Goal: Information Seeking & Learning: Compare options

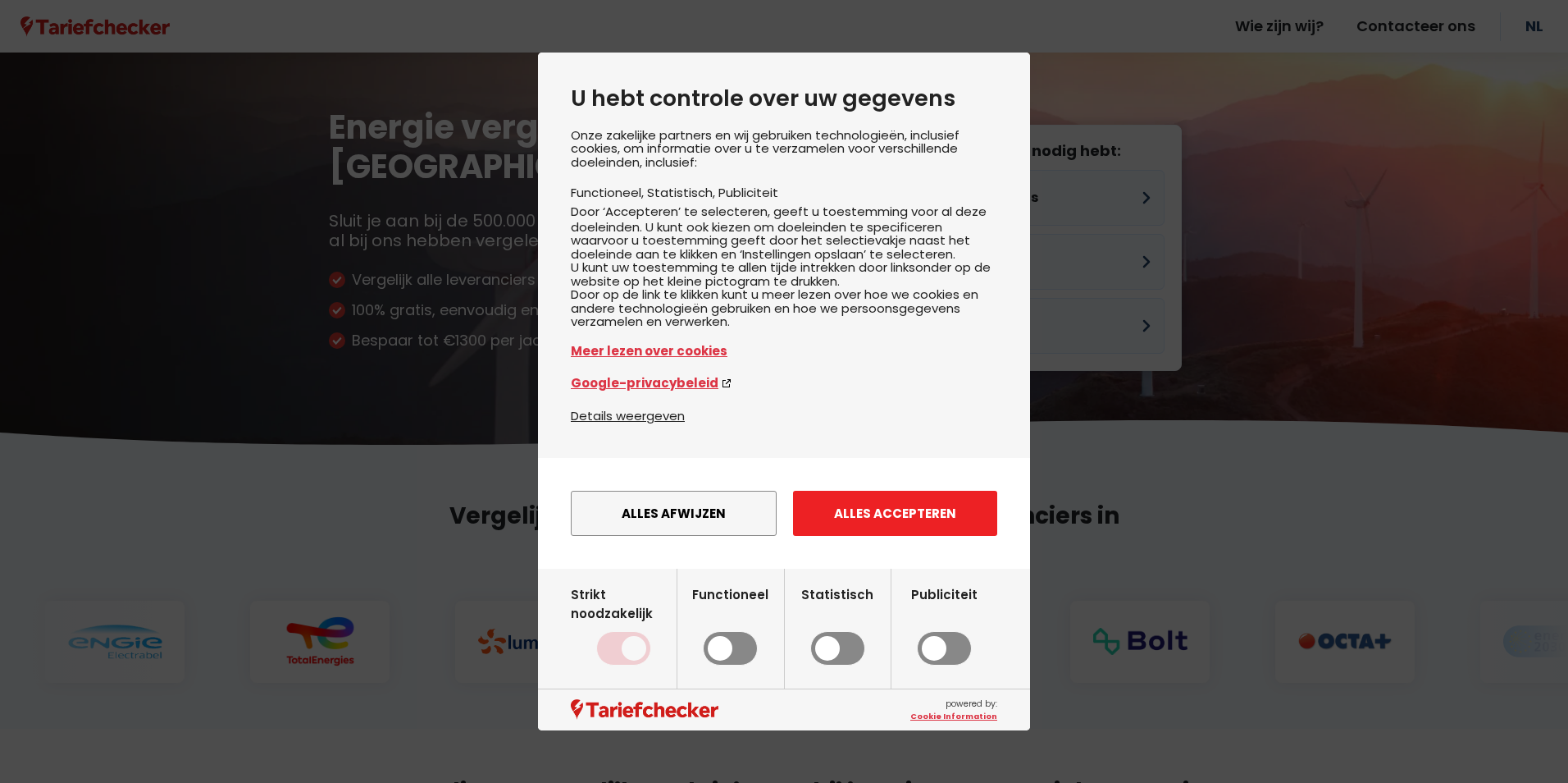
click at [892, 534] on button "Alles accepteren" at bounding box center [894, 514] width 204 height 46
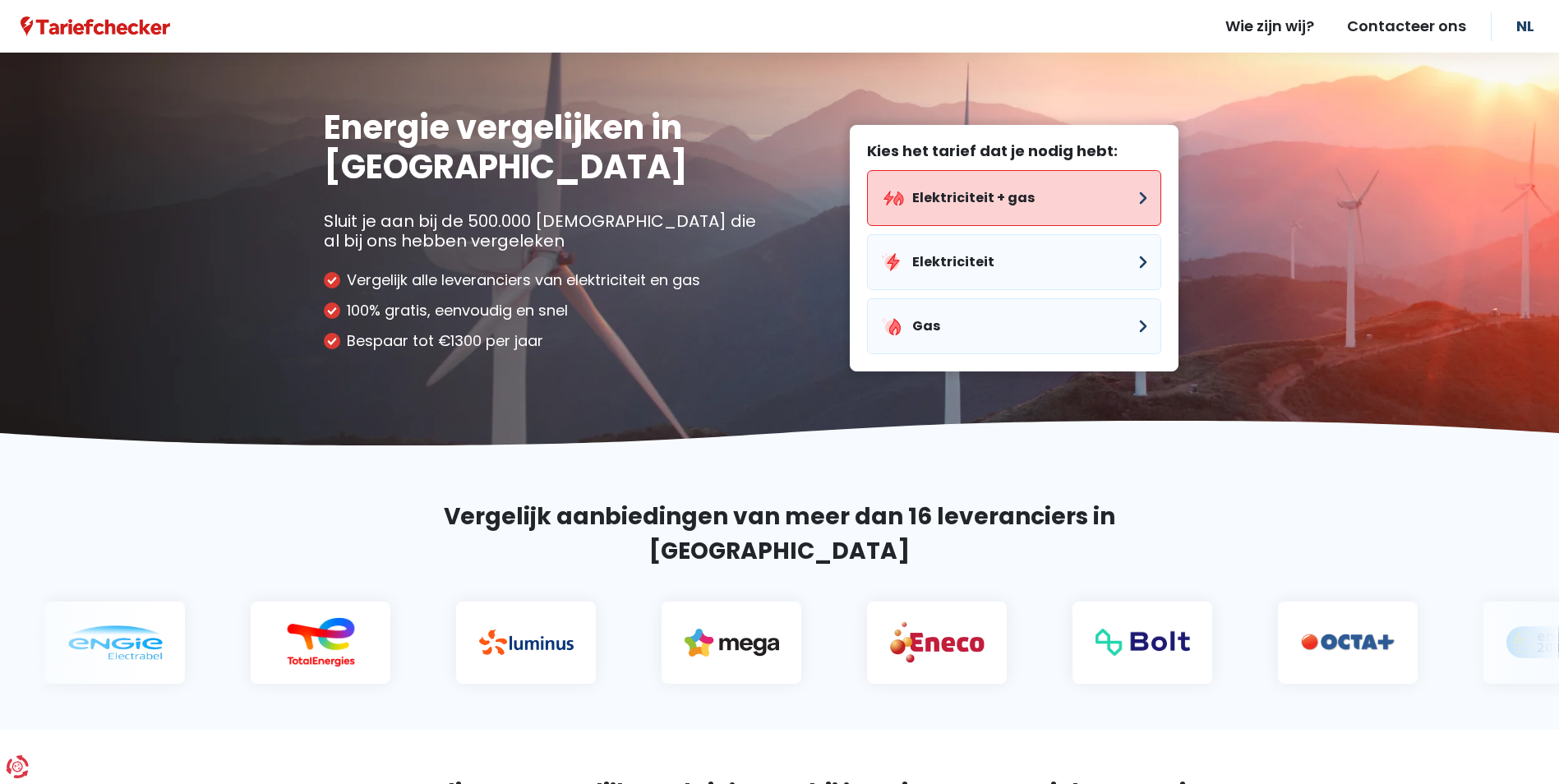
click at [986, 189] on button "Elektriciteit + gas" at bounding box center [1014, 197] width 294 height 56
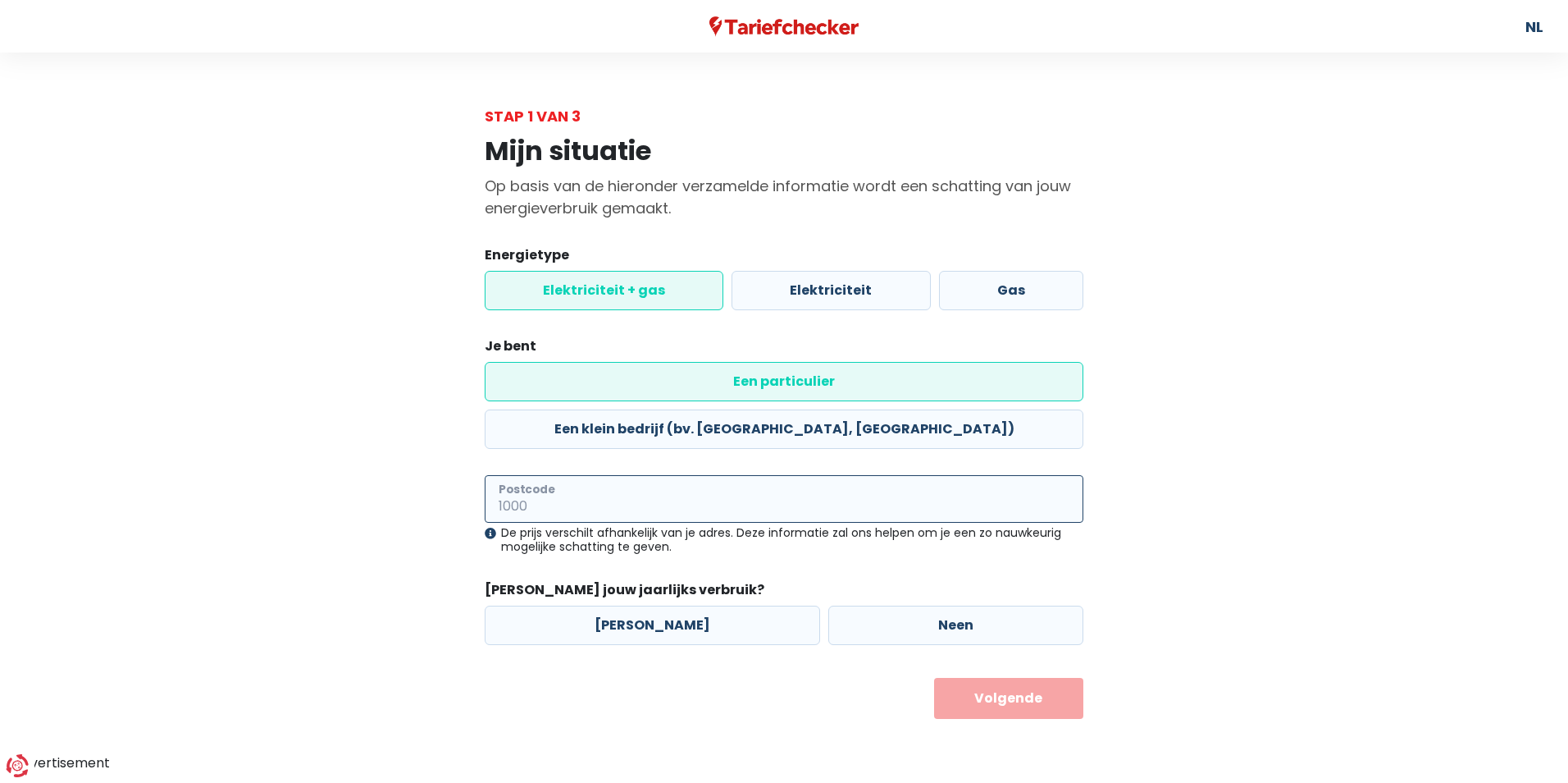
click at [564, 475] on input "Postcode" at bounding box center [784, 499] width 599 height 47
type input "2530"
click at [626, 606] on label "[PERSON_NAME]" at bounding box center [652, 626] width 335 height 40
click at [626, 606] on input "[PERSON_NAME]" at bounding box center [652, 626] width 335 height 40
radio input "true"
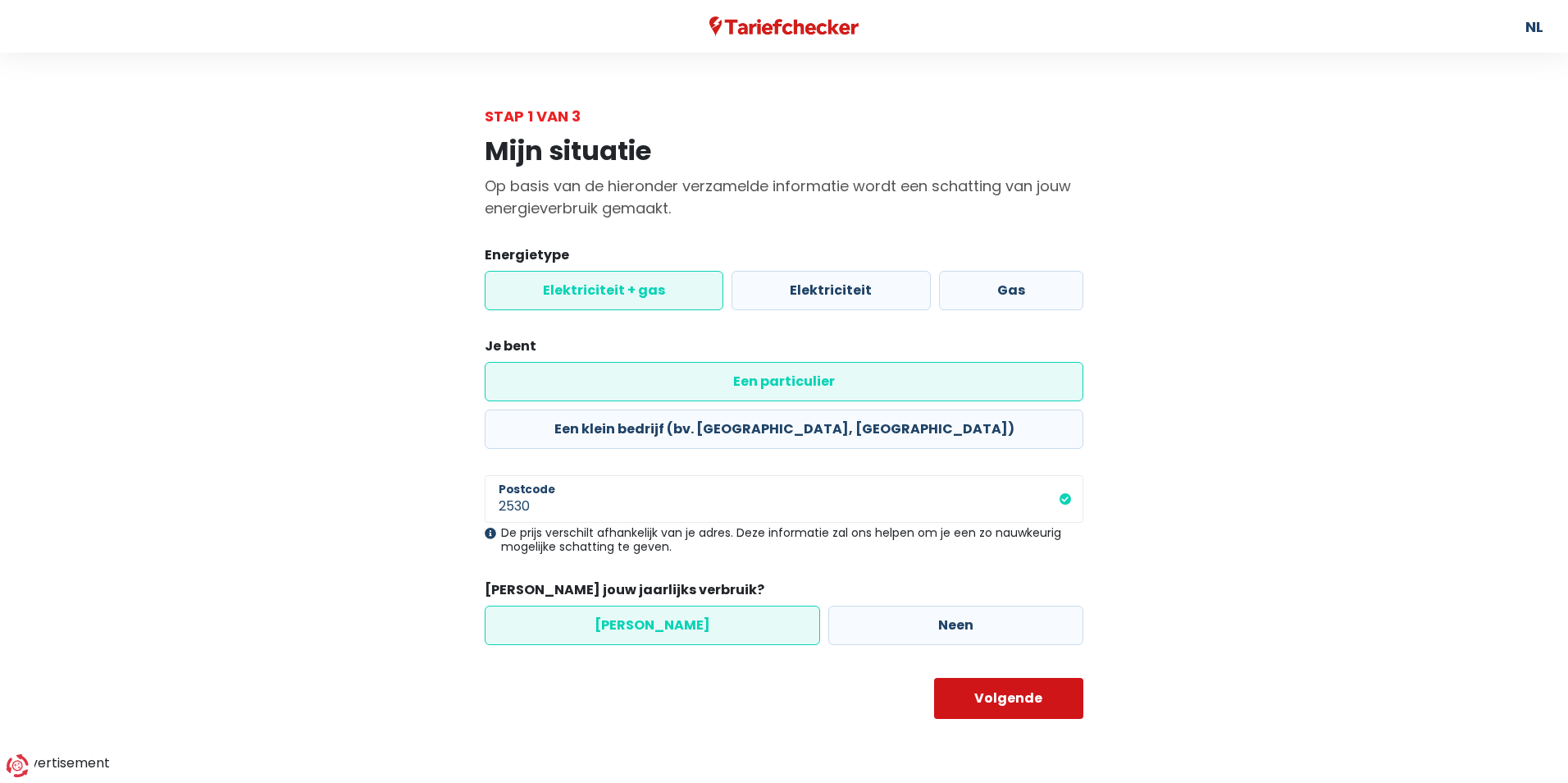
click at [983, 678] on button "Volgende" at bounding box center [1009, 698] width 150 height 41
select select
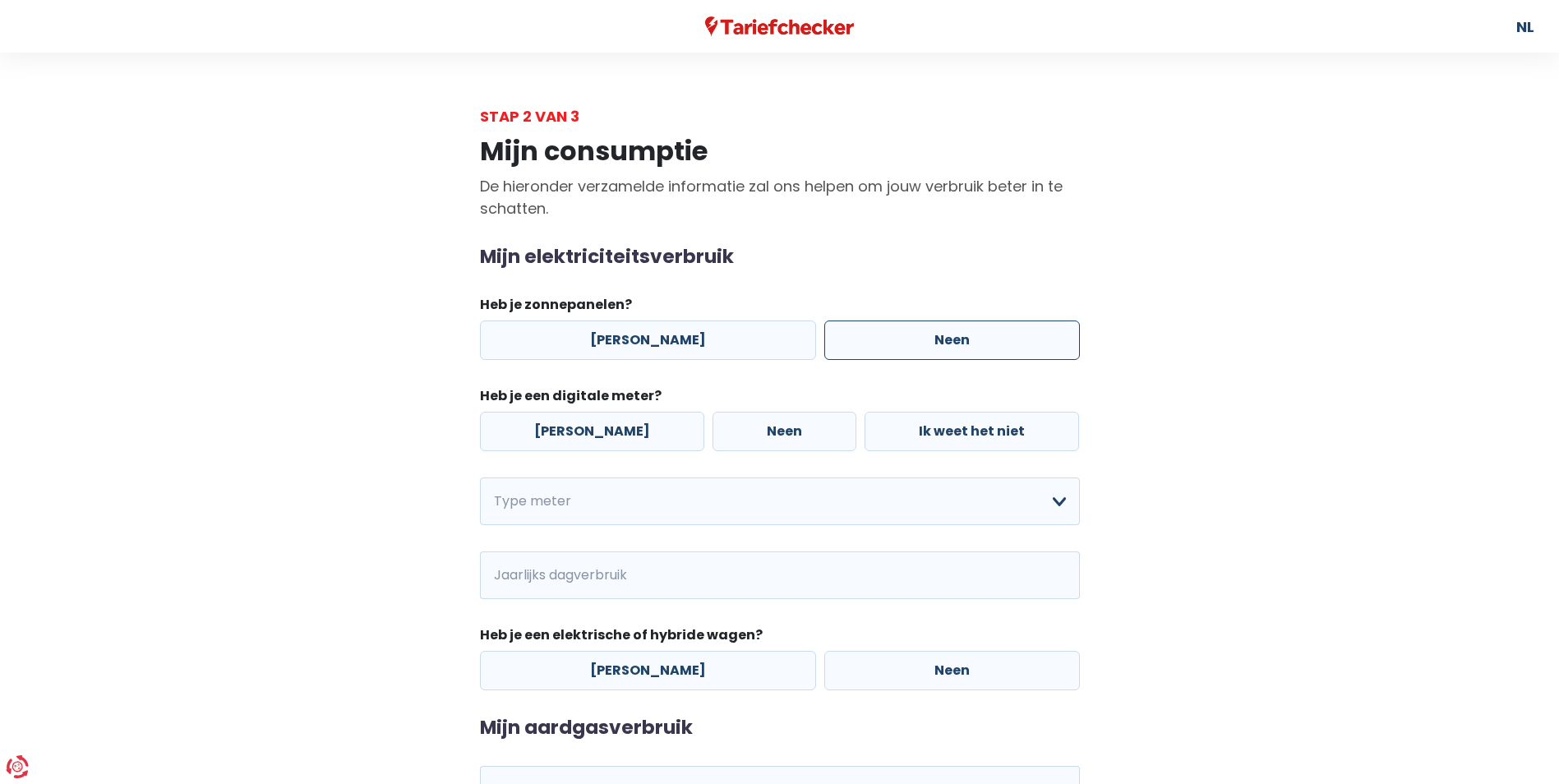
click at [918, 332] on label "Neen" at bounding box center [951, 341] width 255 height 40
click at [918, 332] on input "Neen" at bounding box center [951, 341] width 255 height 40
radio input "true"
click at [557, 431] on label "[PERSON_NAME]" at bounding box center [592, 432] width 224 height 40
click at [557, 431] on input "[PERSON_NAME]" at bounding box center [592, 432] width 224 height 40
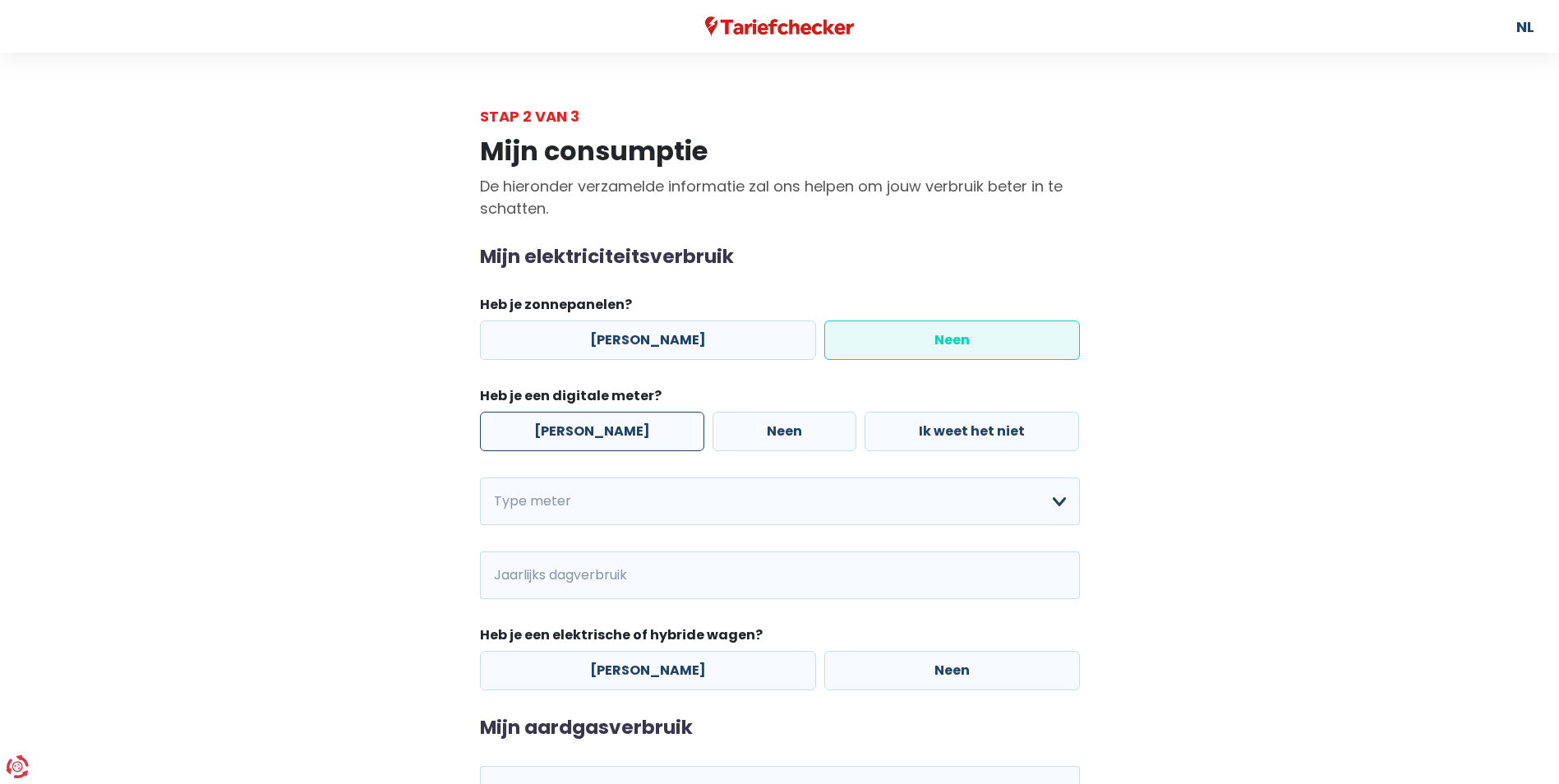
radio input "true"
click at [562, 503] on select "Enkelvoudig Tweevoudig Enkelvoudig + uitsluitend nachttarief Tweevoudig + uitsl…" at bounding box center [780, 501] width 600 height 47
select select "day_night_bi_hourly"
click at [479, 477] on select "Enkelvoudig Tweevoudig Enkelvoudig + uitsluitend nachttarief Tweevoudig + uitsl…" at bounding box center [780, 501] width 600 height 47
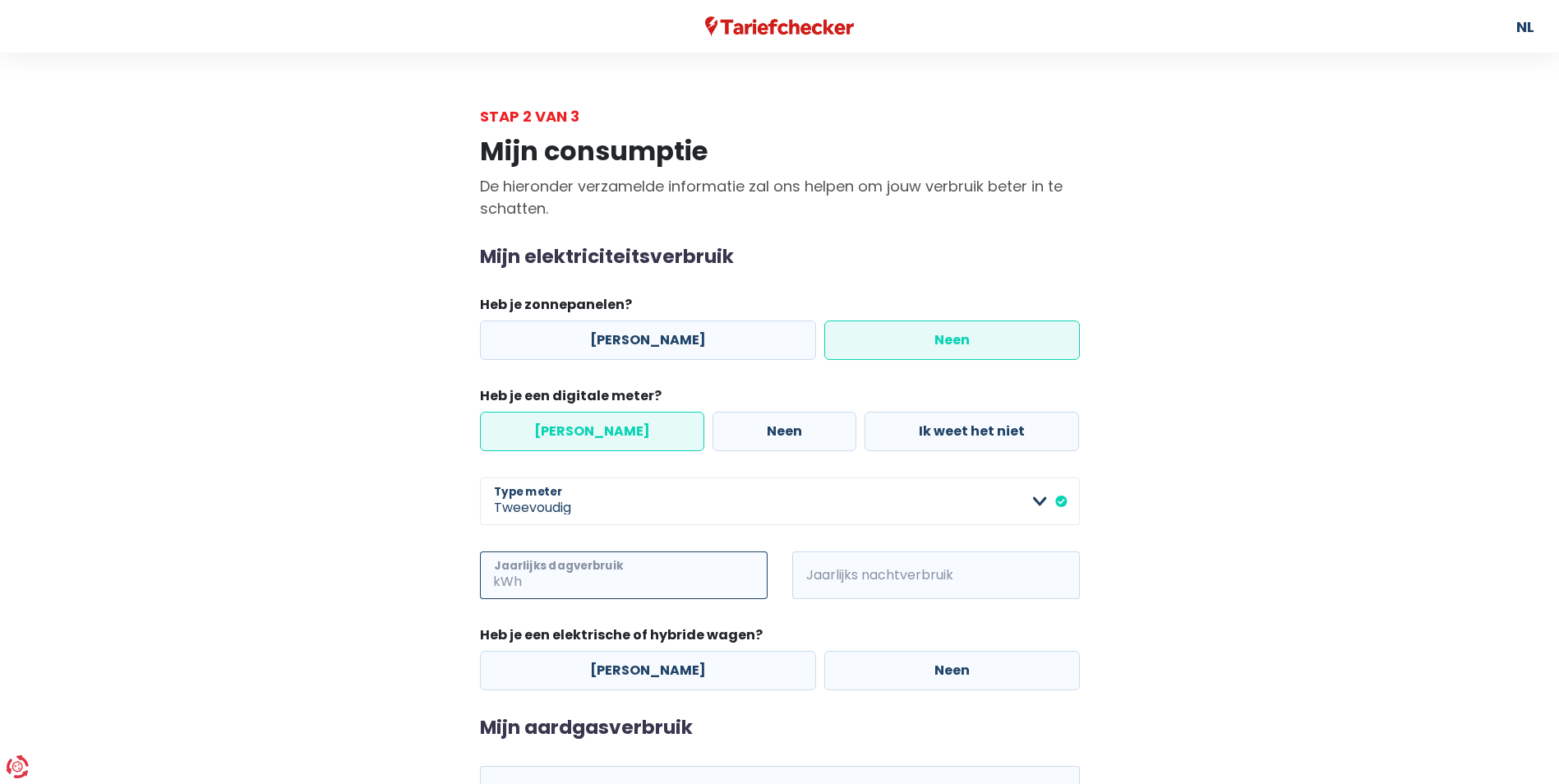
click at [574, 581] on input "Jaarlijks dagverbruik" at bounding box center [646, 575] width 242 height 47
click at [878, 673] on label "Neen" at bounding box center [951, 670] width 255 height 40
click at [878, 673] on input "Neen" at bounding box center [951, 670] width 255 height 40
radio input "true"
click at [577, 577] on input "Jaarlijks dagverbruik" at bounding box center [646, 575] width 242 height 47
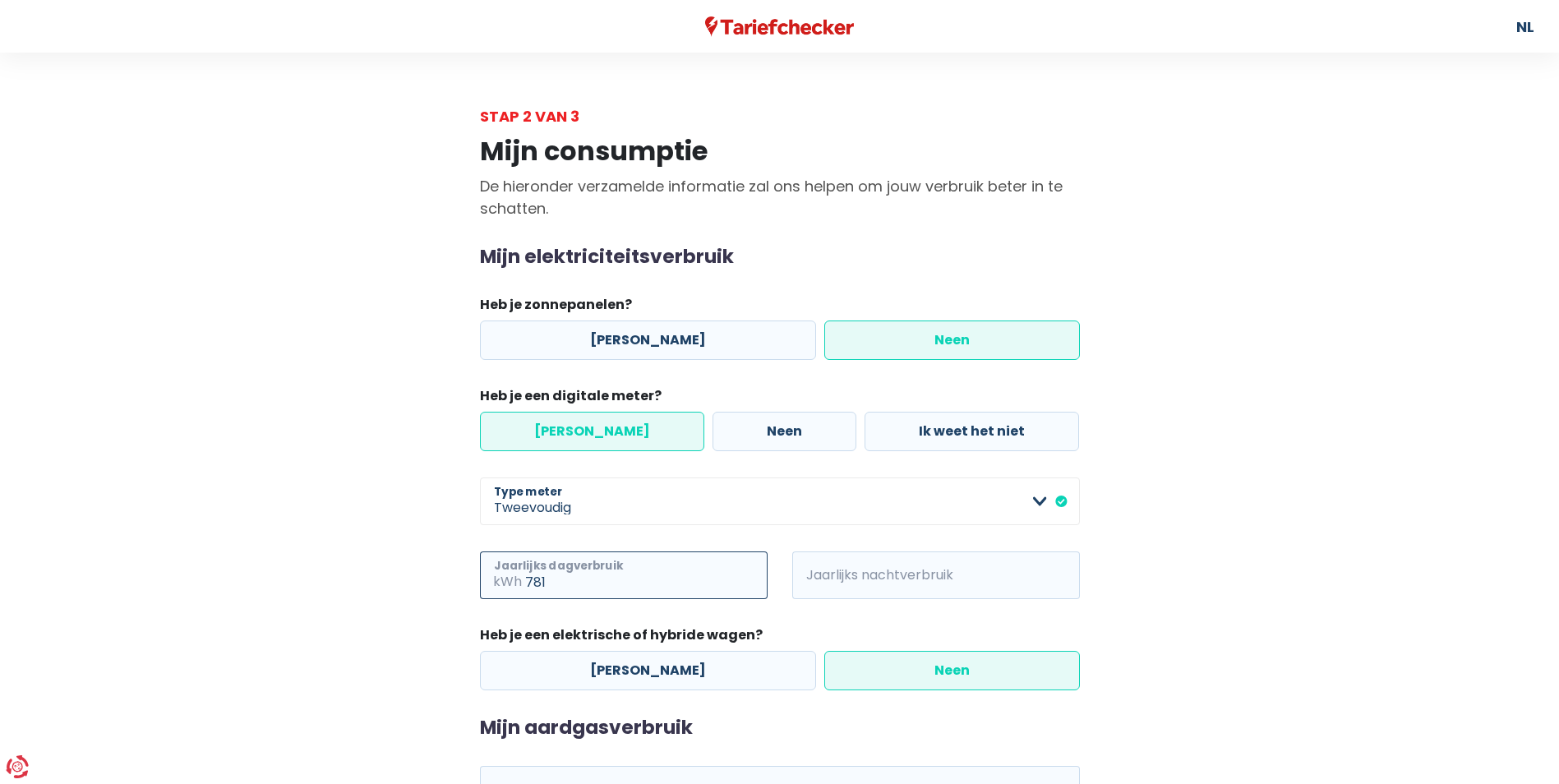
type input "781"
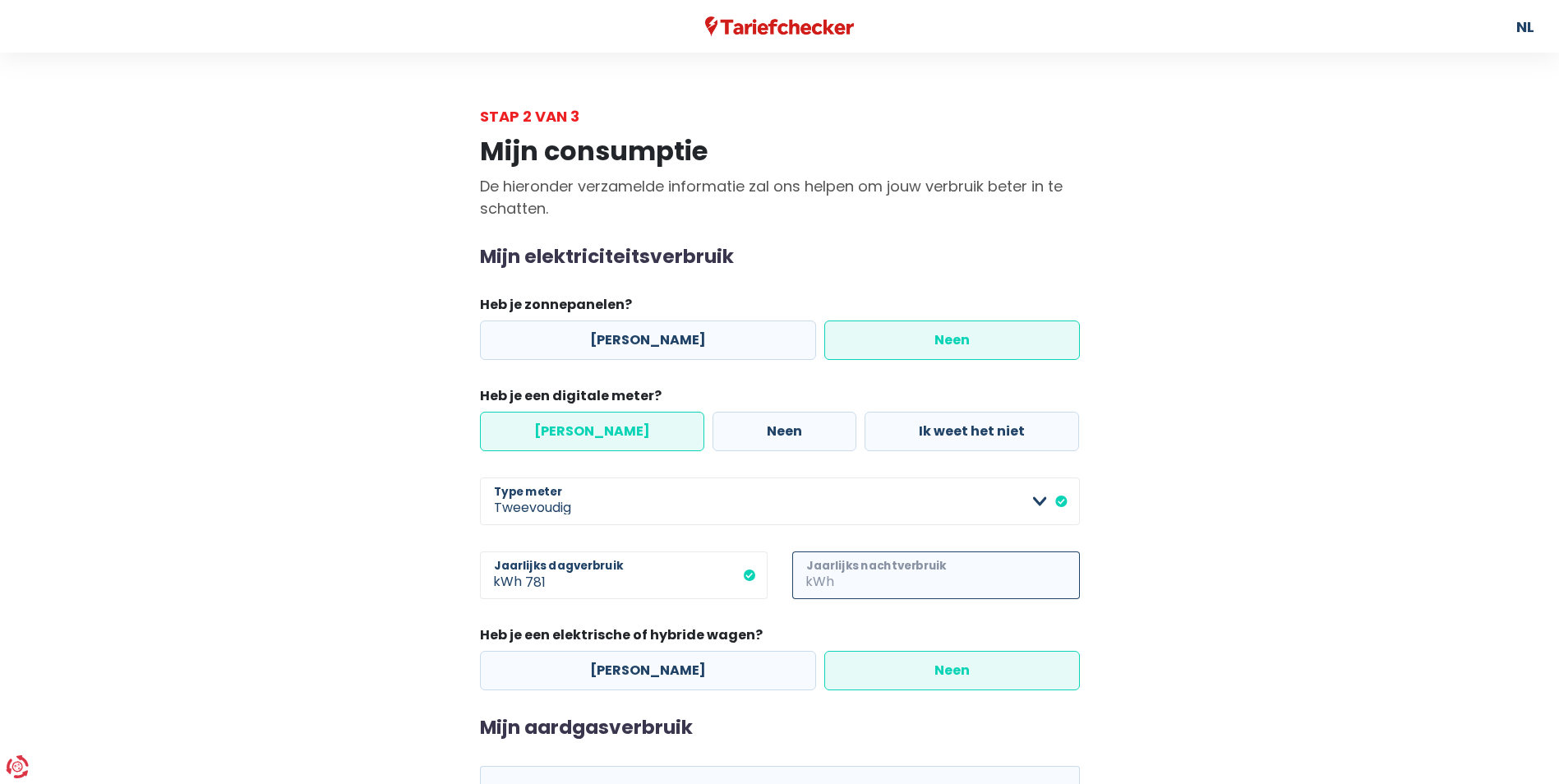
click at [904, 571] on input "Jaarlijks nachtverbruik" at bounding box center [958, 575] width 242 height 47
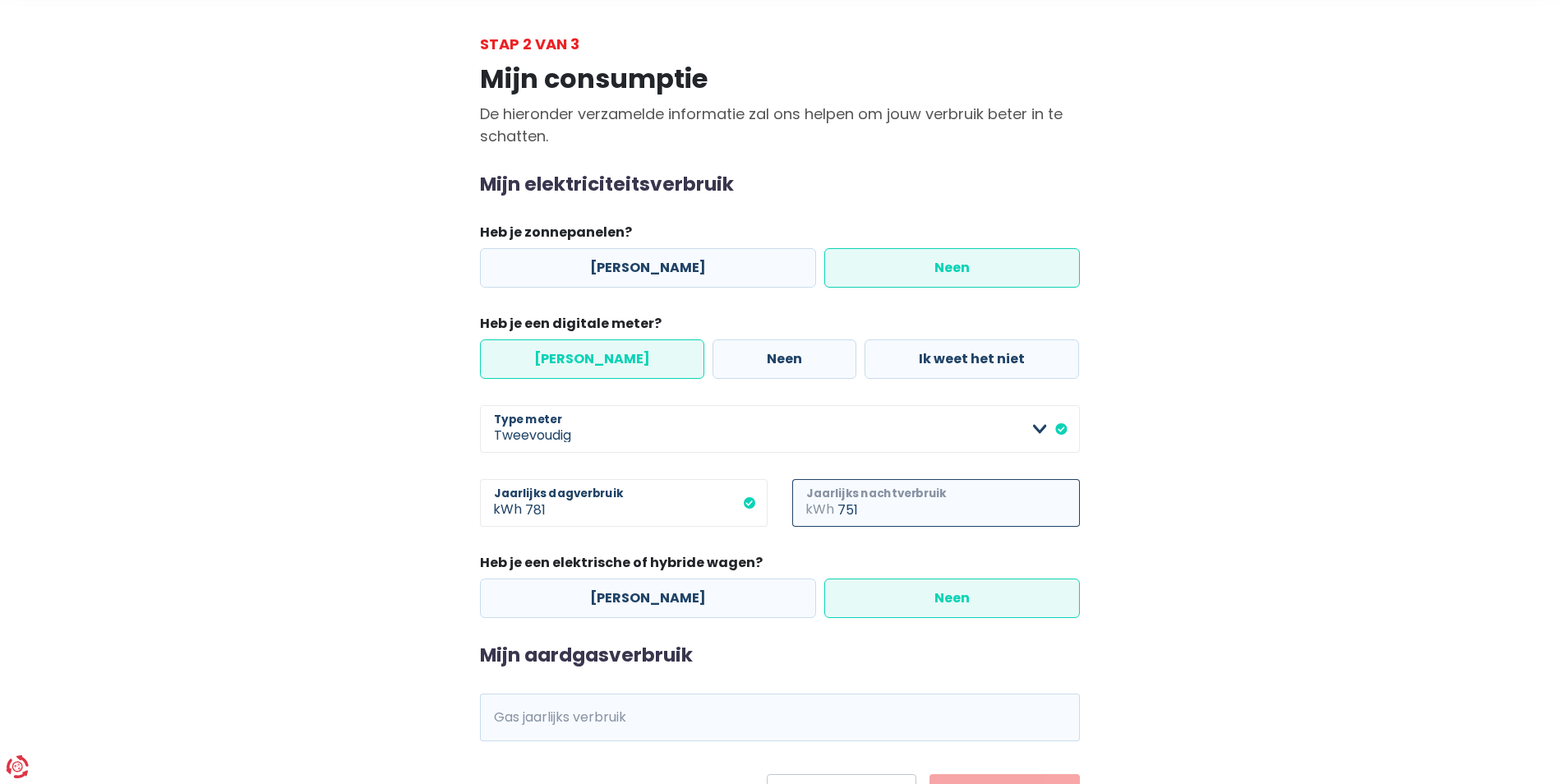
scroll to position [157, 0]
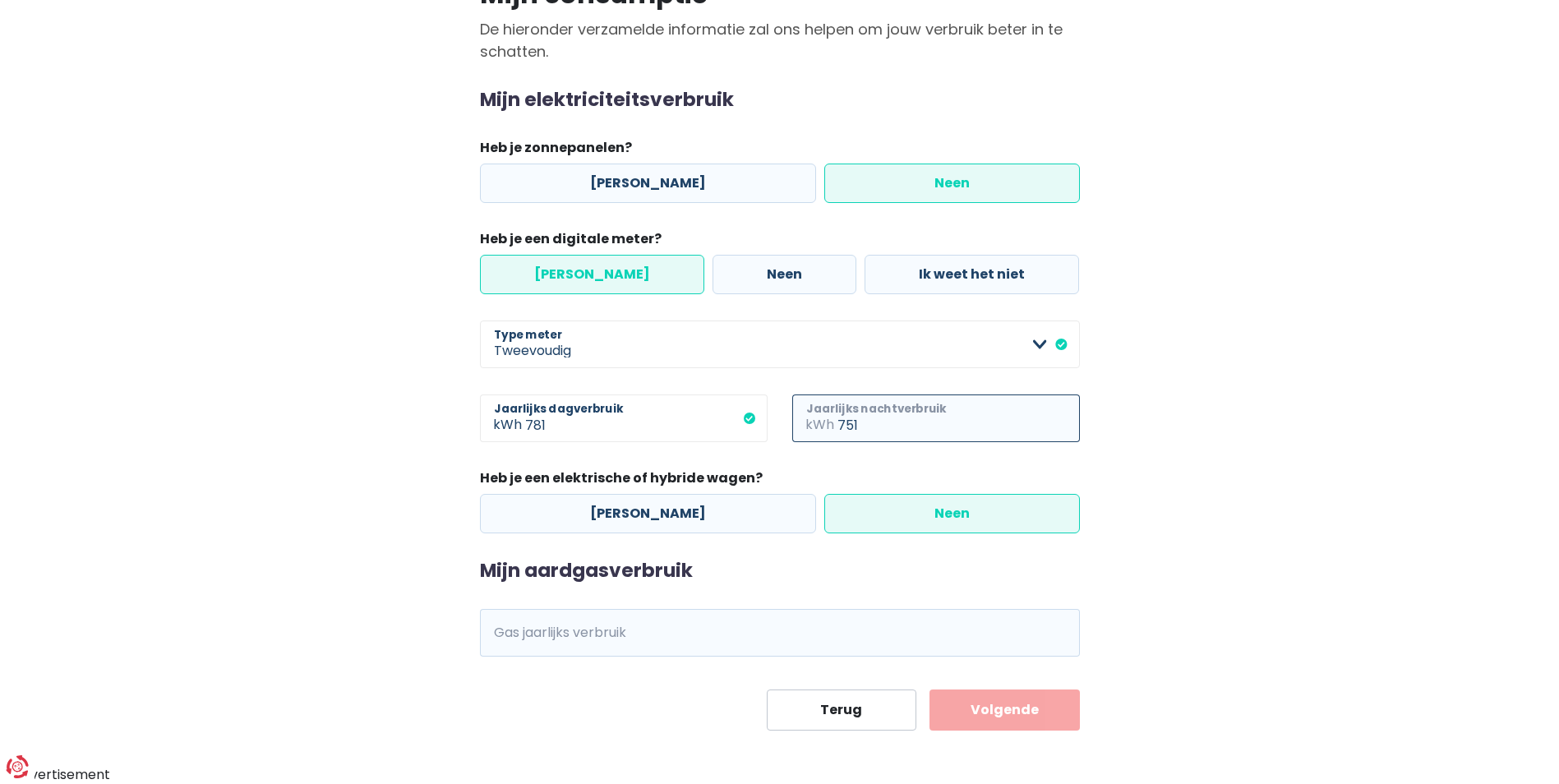
type input "751"
click at [548, 637] on input "Gas jaarlijks verbruik" at bounding box center [802, 632] width 554 height 47
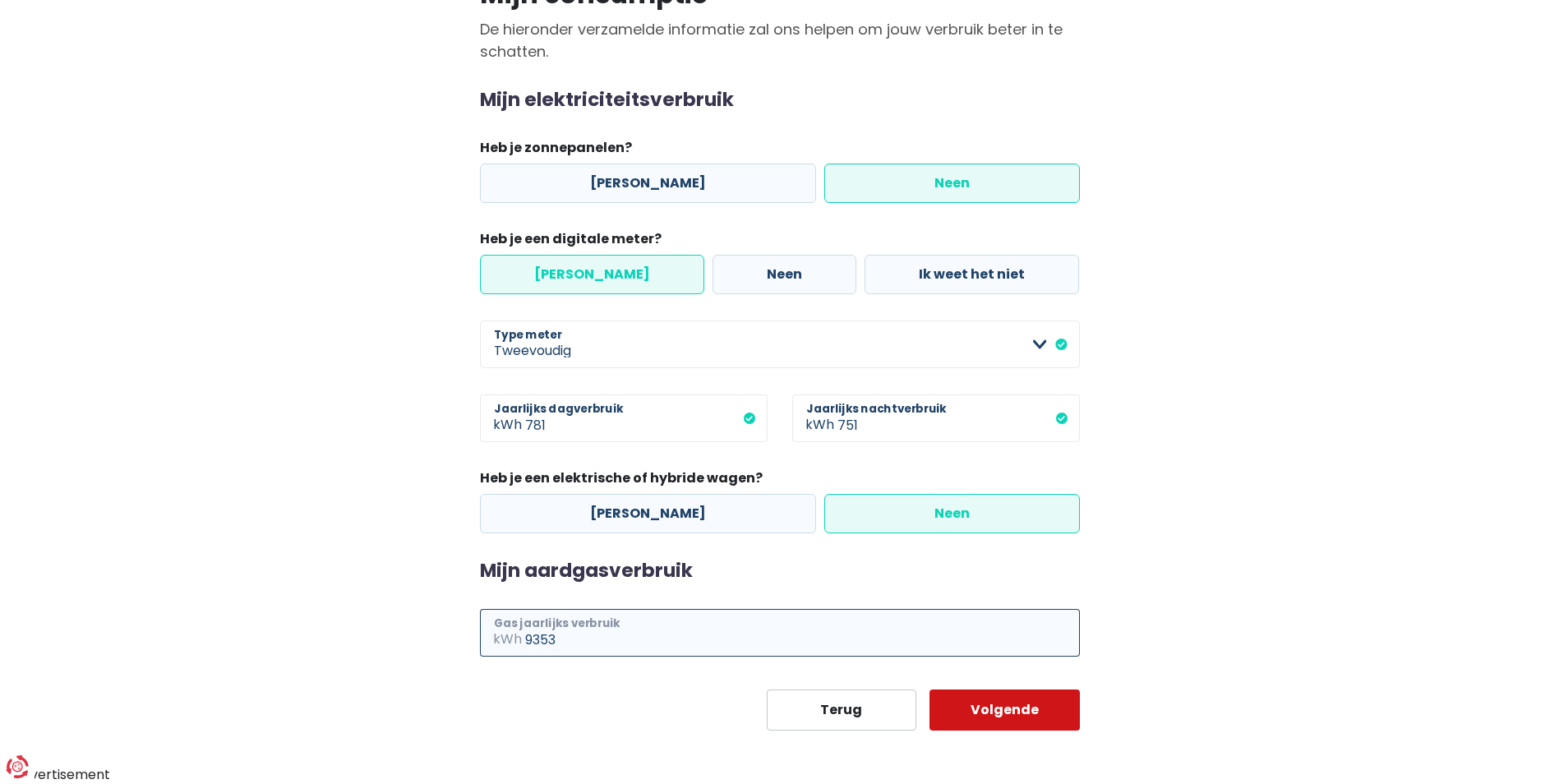
type input "9353"
click at [980, 711] on button "Volgende" at bounding box center [1005, 709] width 150 height 41
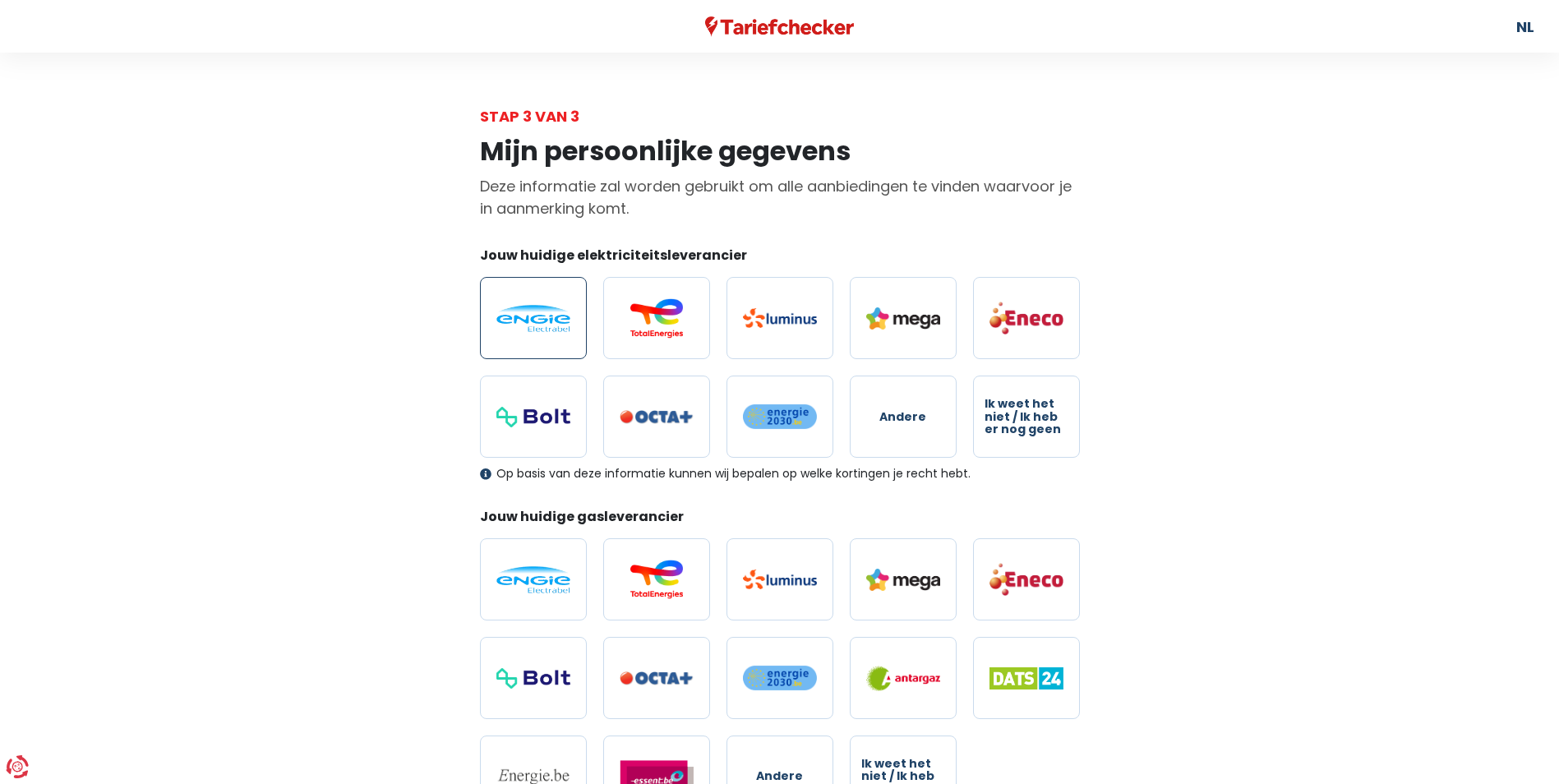
click at [551, 332] on label at bounding box center [533, 318] width 107 height 83
click at [551, 332] on input "radio" at bounding box center [533, 318] width 107 height 83
radio input "true"
click at [528, 589] on img at bounding box center [534, 579] width 74 height 28
click at [528, 589] on input "radio" at bounding box center [533, 579] width 107 height 83
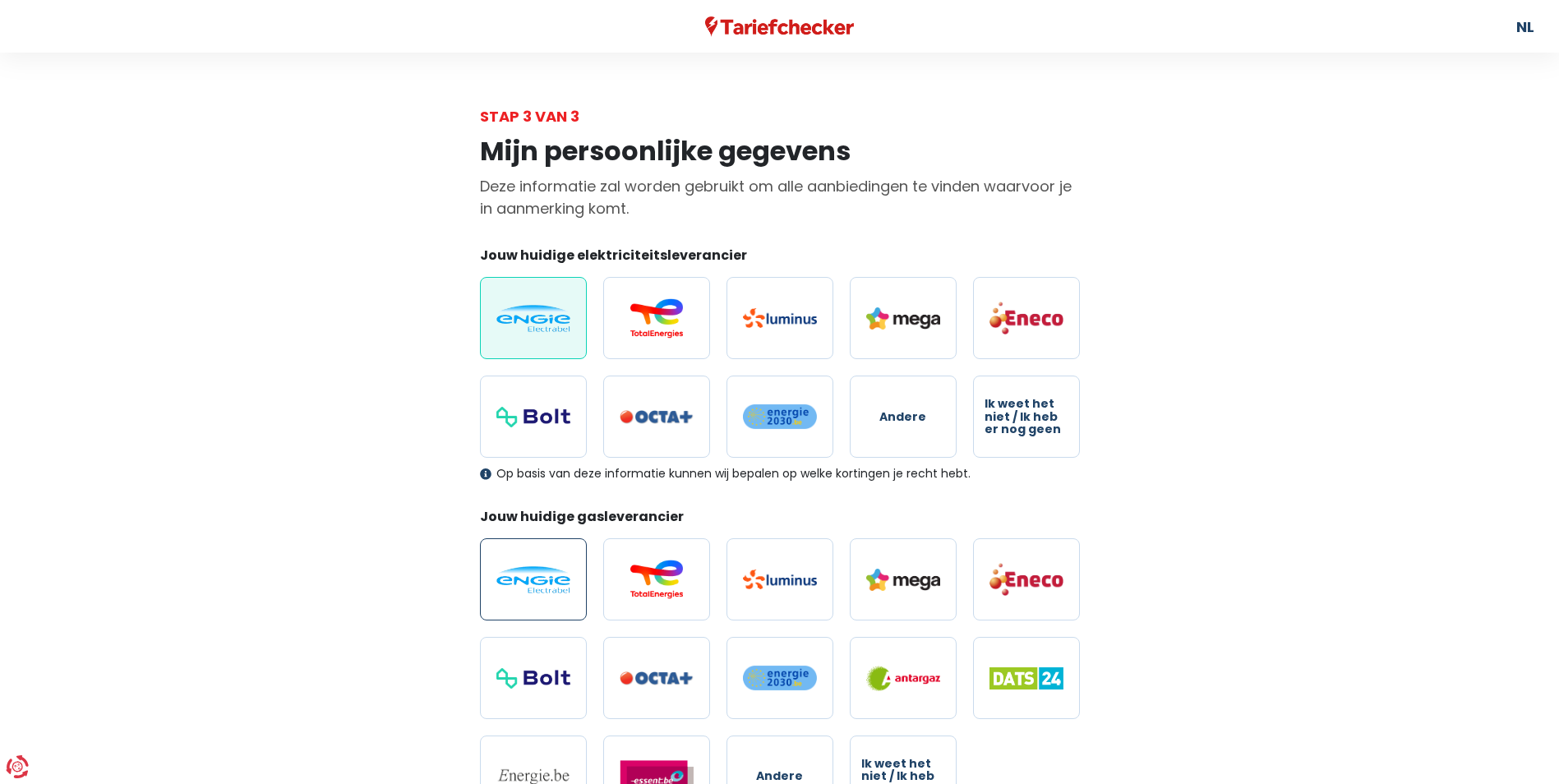
radio input "true"
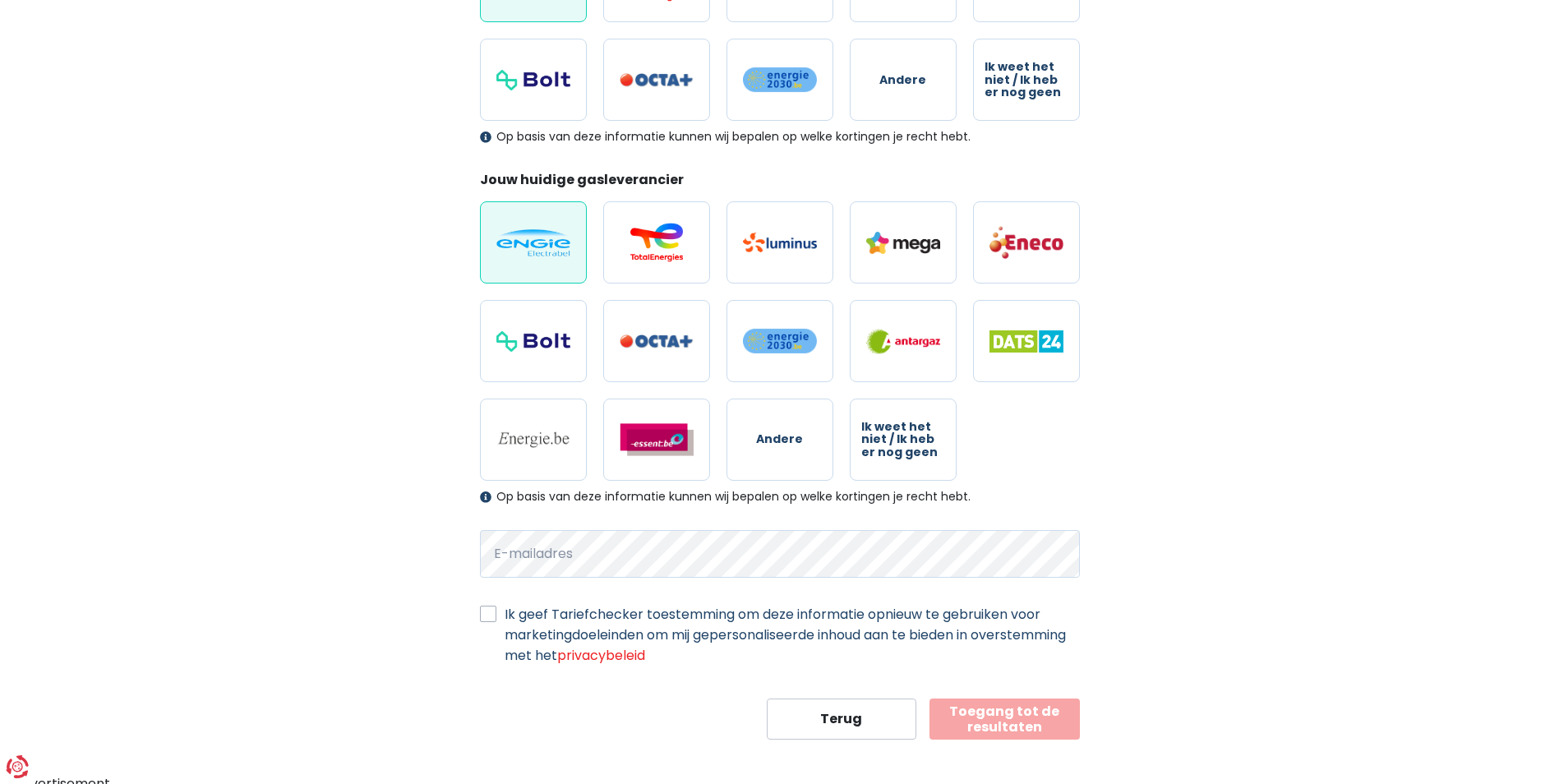
scroll to position [345, 0]
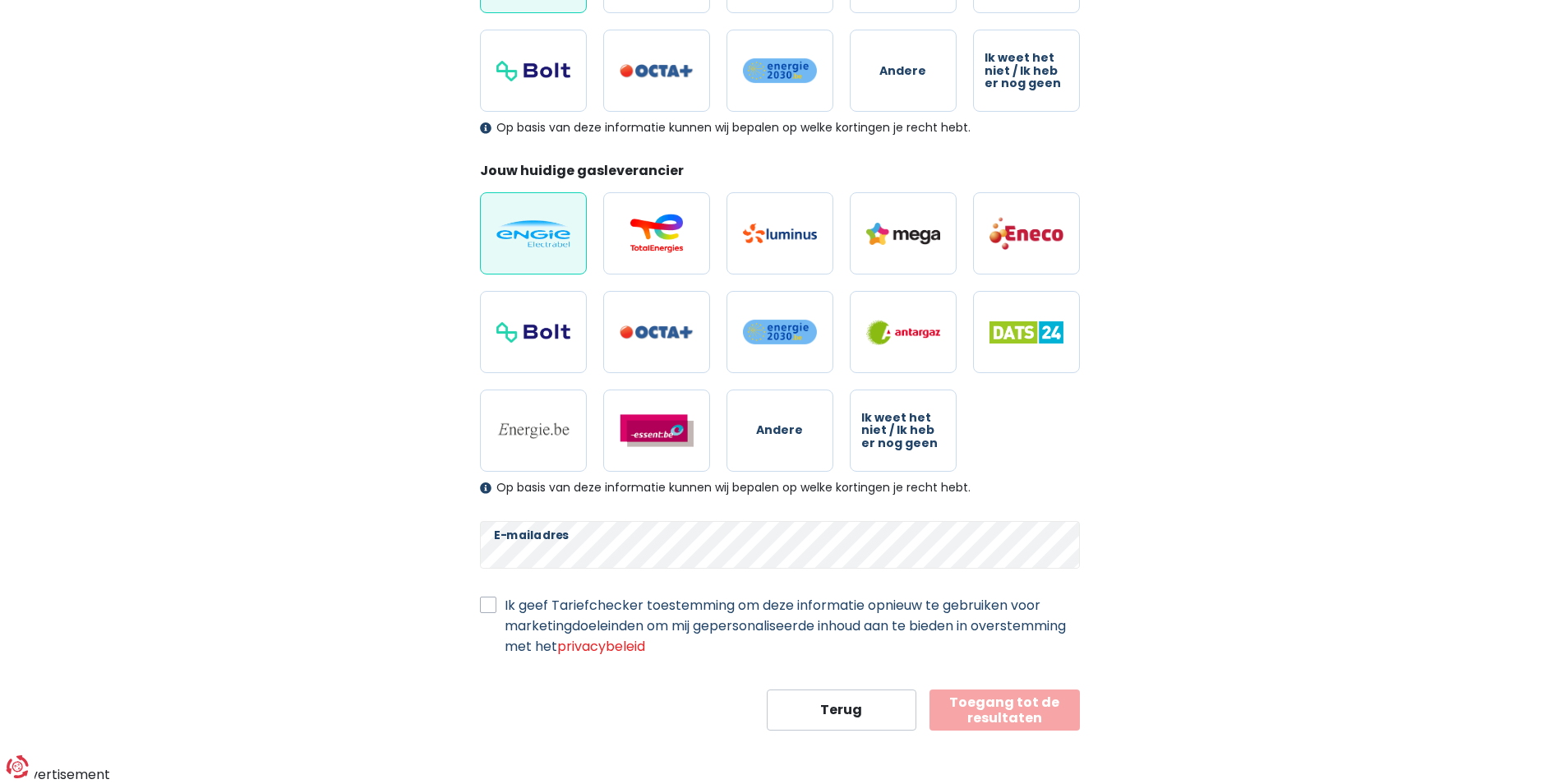
click at [992, 712] on button "Toegang tot de resultaten" at bounding box center [1005, 709] width 150 height 41
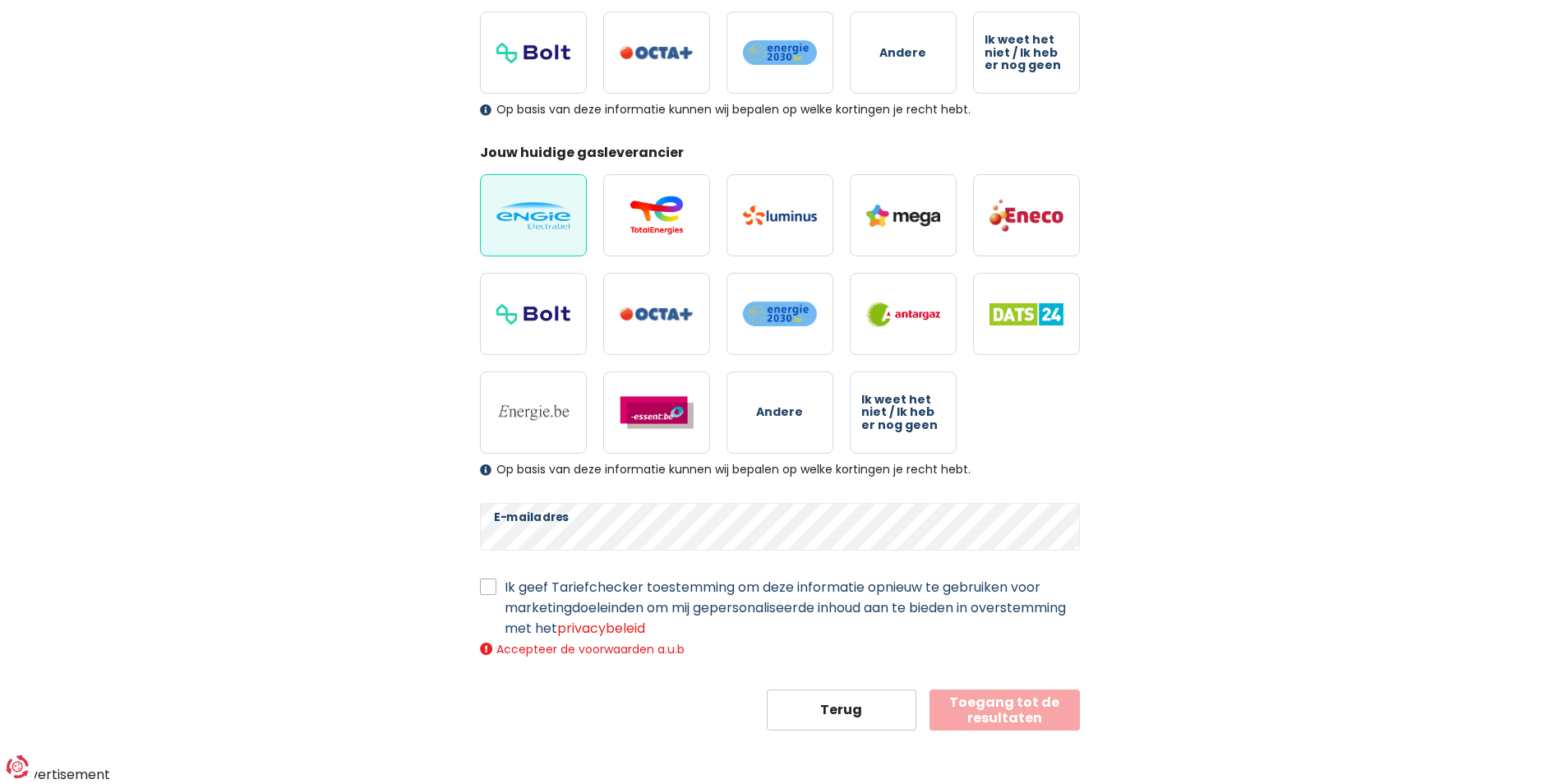
click at [504, 585] on label "Ik geef Tariefchecker toestemming om deze informatie opnieuw te gebruiken voor …" at bounding box center [792, 607] width 575 height 62
click at [490, 585] on input "Ik geef Tariefchecker toestemming om deze informatie opnieuw te gebruiken voor …" at bounding box center [487, 585] width 16 height 16
checkbox input "true"
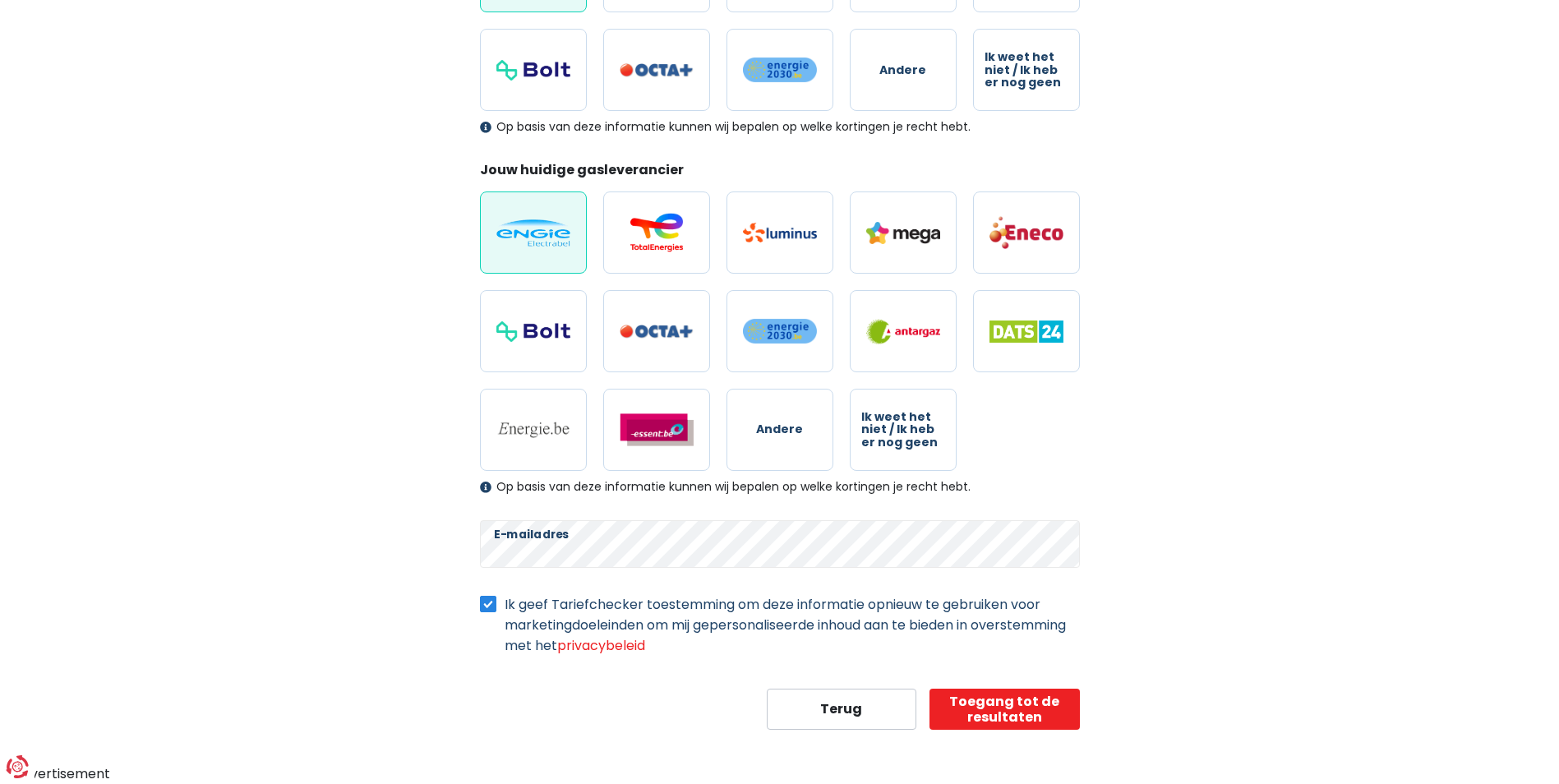
scroll to position [345, 0]
click at [987, 709] on button "Toegang tot de resultaten" at bounding box center [1005, 709] width 150 height 41
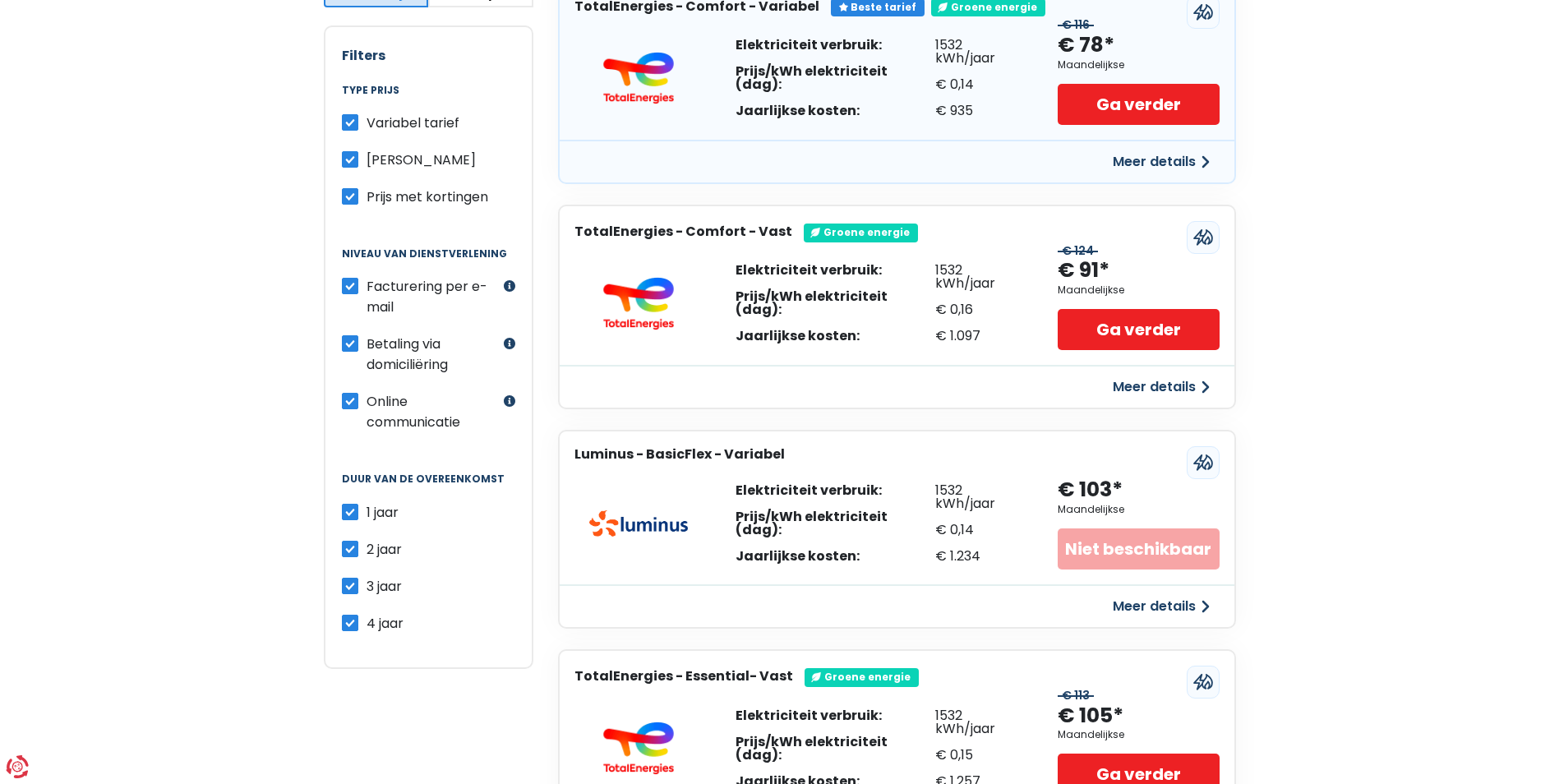
scroll to position [411, 0]
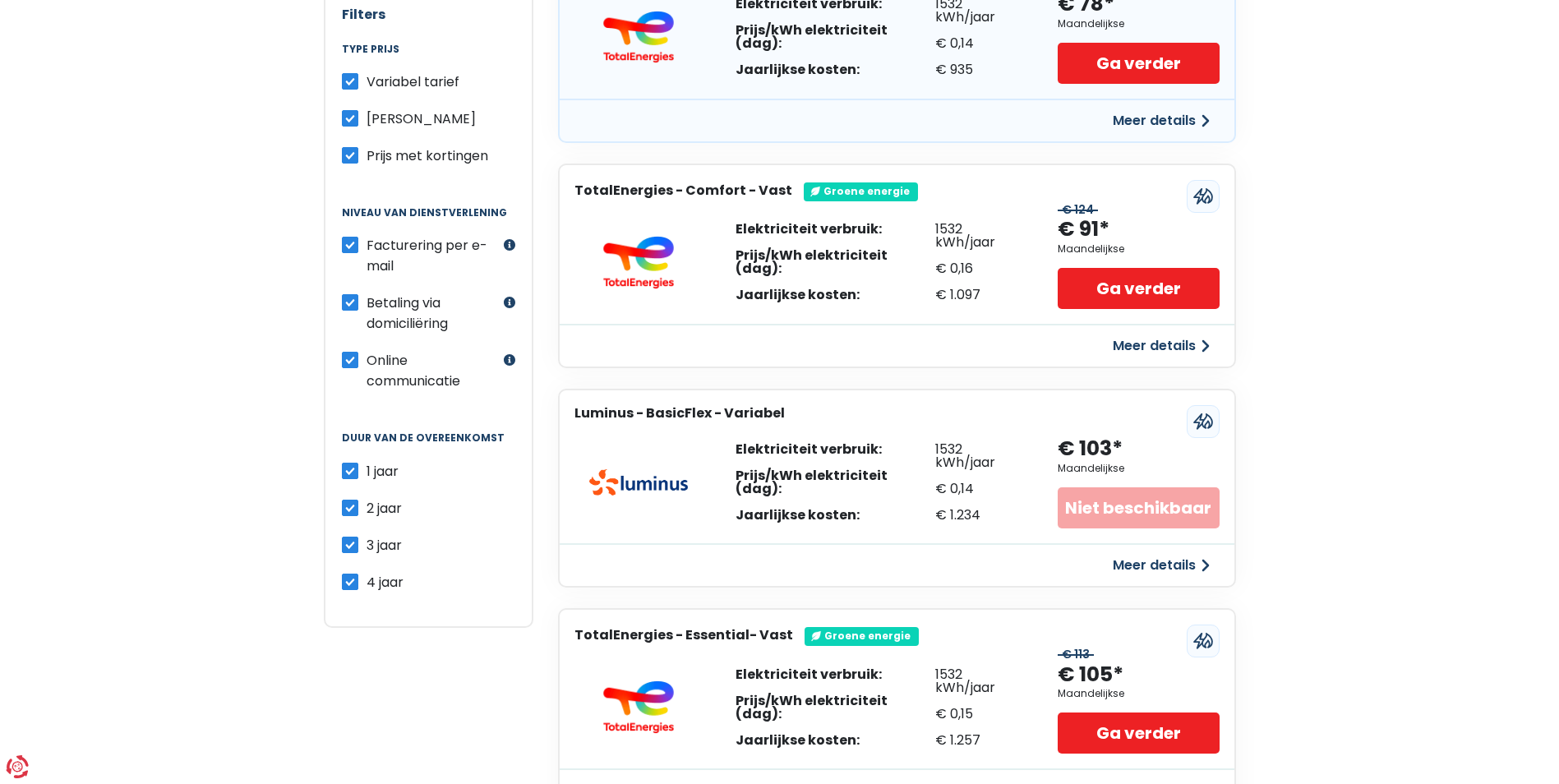
click at [366, 508] on label "2 jaar" at bounding box center [384, 508] width 35 height 21
click at [355, 508] on input "2 jaar" at bounding box center [349, 505] width 16 height 16
checkbox input "false"
click at [366, 547] on label "3 jaar" at bounding box center [384, 545] width 35 height 21
click at [351, 547] on input "3 jaar" at bounding box center [349, 542] width 16 height 16
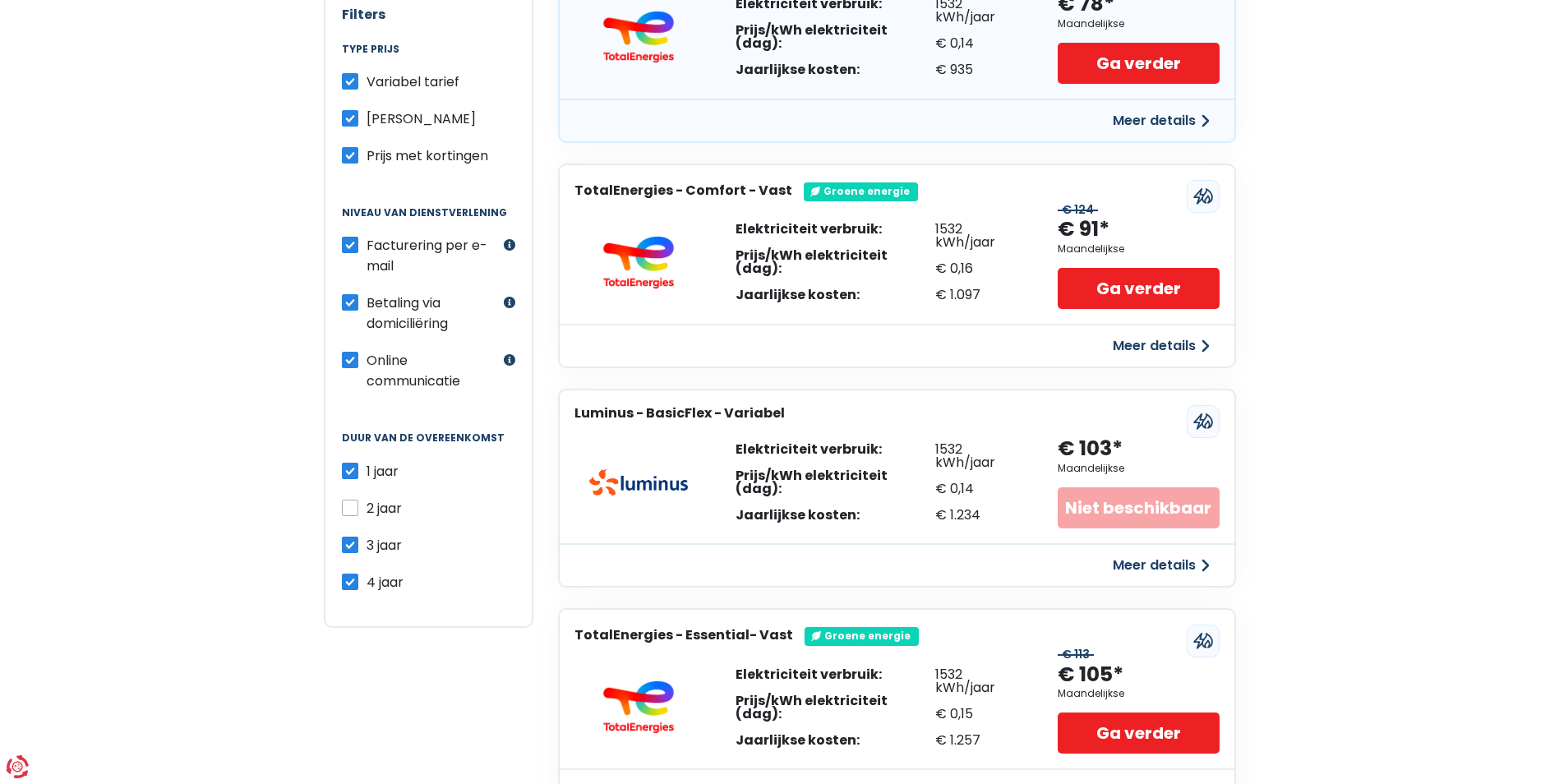
checkbox input "false"
click at [366, 577] on label "4 jaar" at bounding box center [385, 582] width 37 height 21
click at [355, 577] on input "4 jaar" at bounding box center [349, 579] width 16 height 16
checkbox input "false"
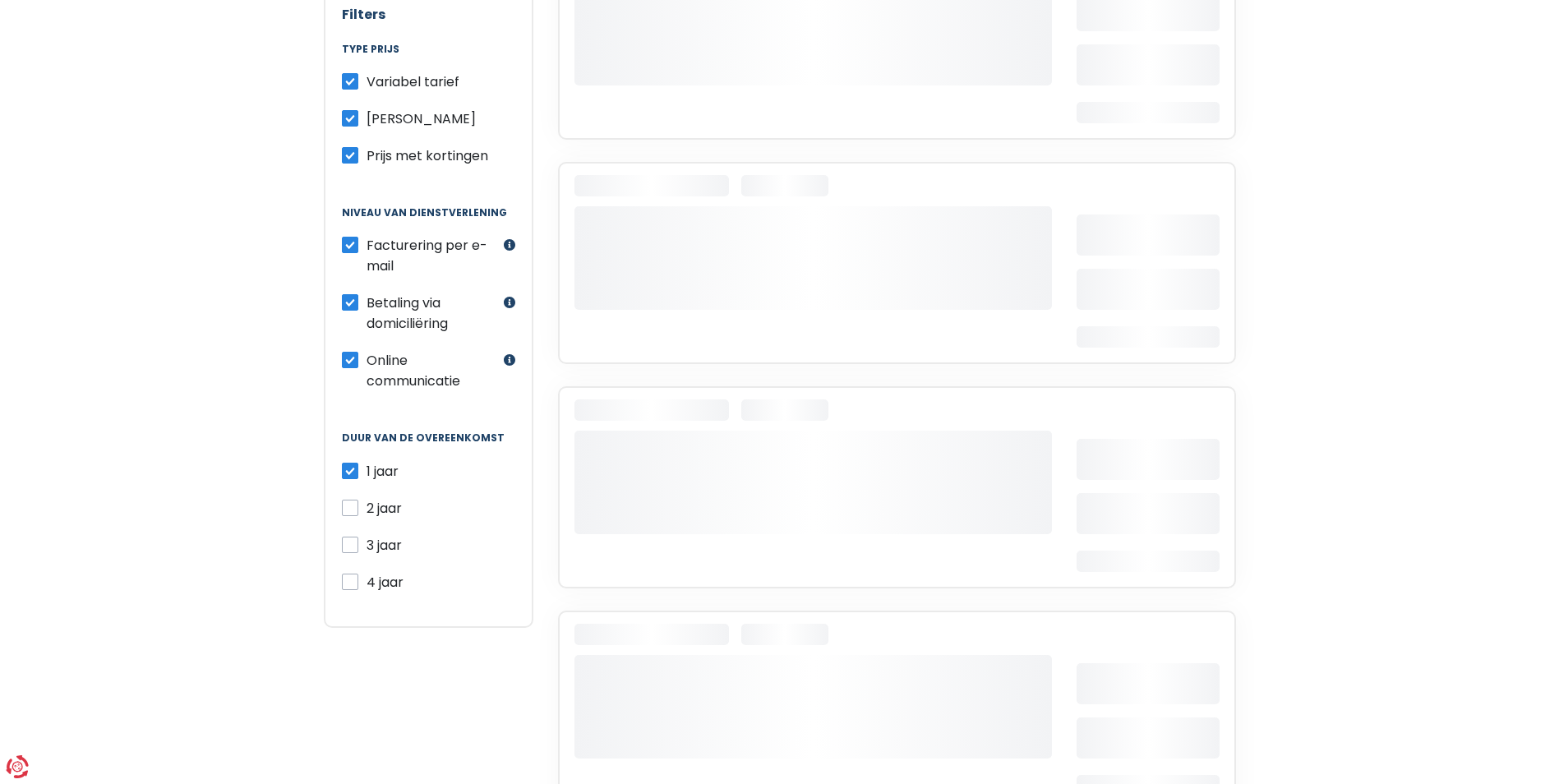
click at [366, 118] on label "[PERSON_NAME]" at bounding box center [421, 119] width 109 height 21
click at [351, 118] on input "[PERSON_NAME]" at bounding box center [349, 116] width 16 height 16
checkbox input "false"
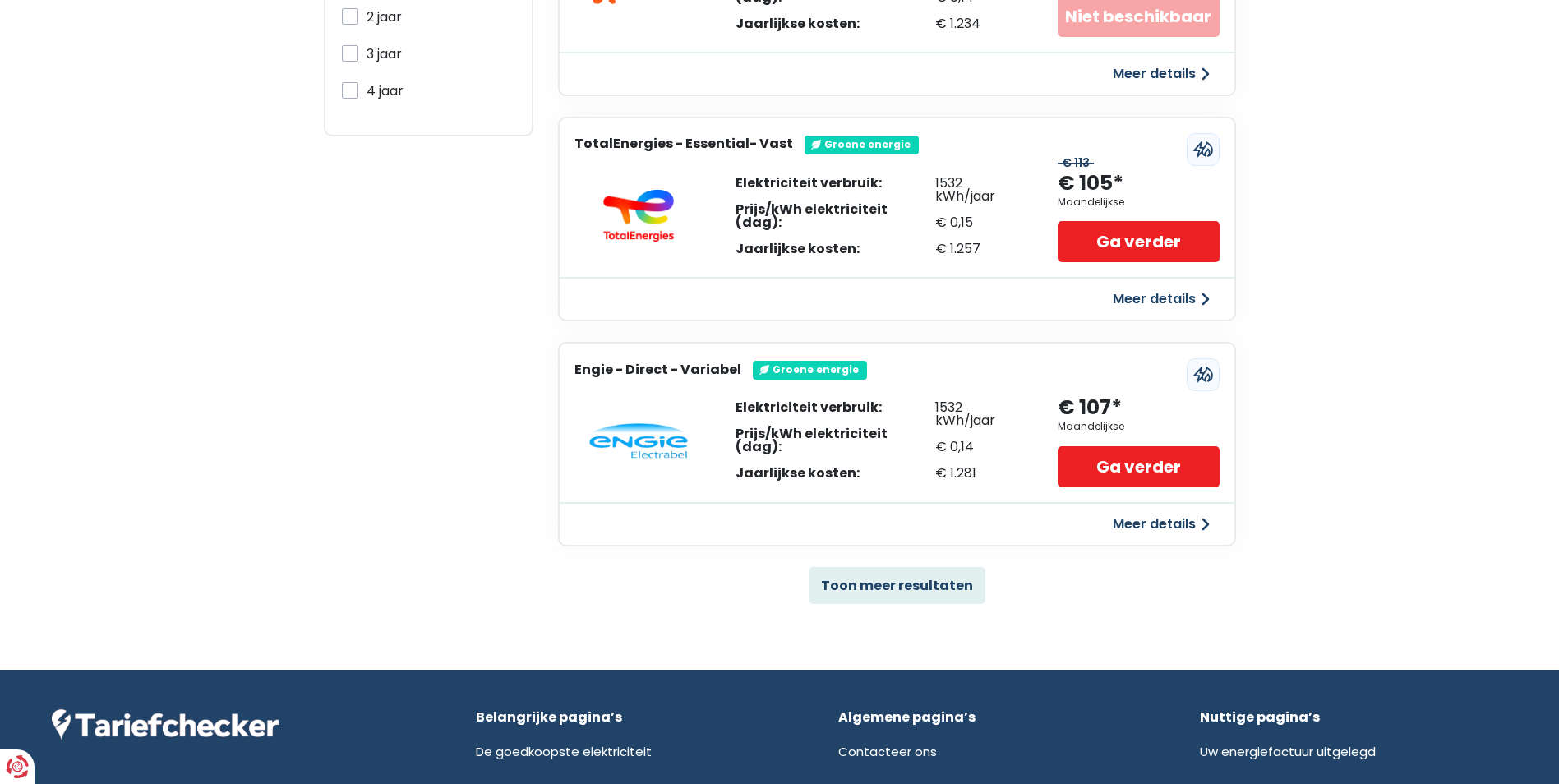
scroll to position [904, 0]
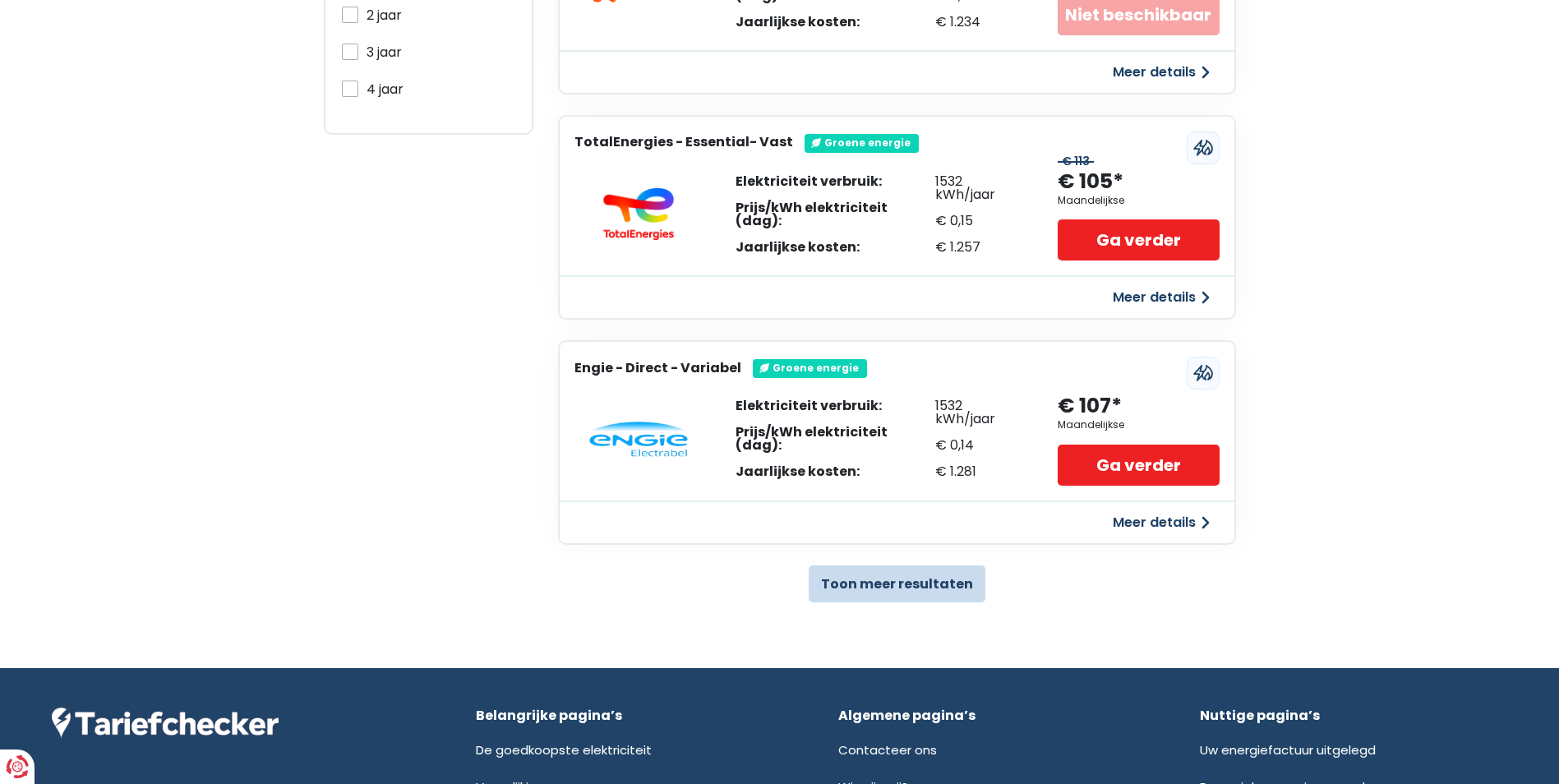
click at [911, 585] on button "Toon meer resultaten" at bounding box center [897, 583] width 177 height 37
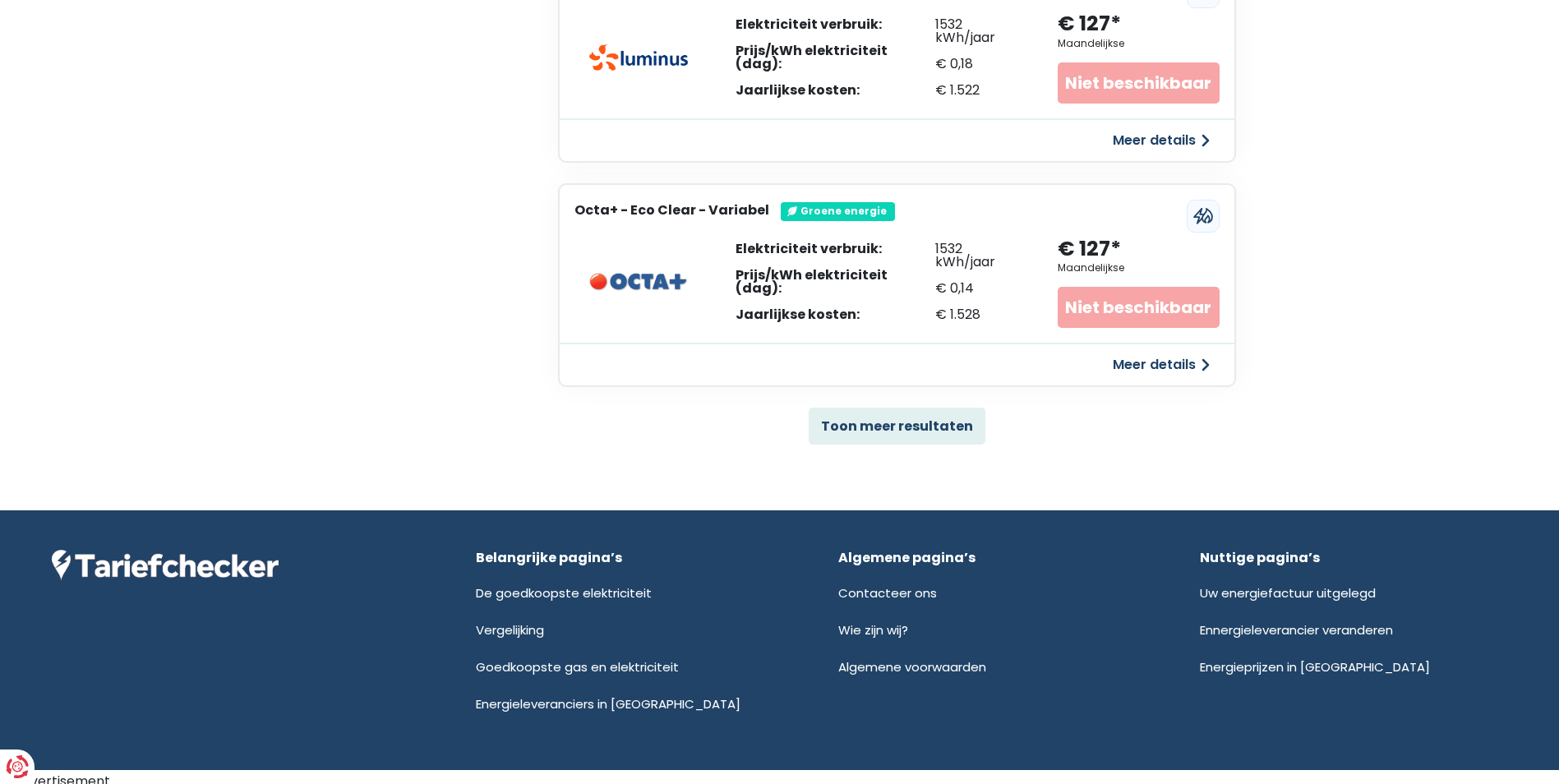
scroll to position [3297, 0]
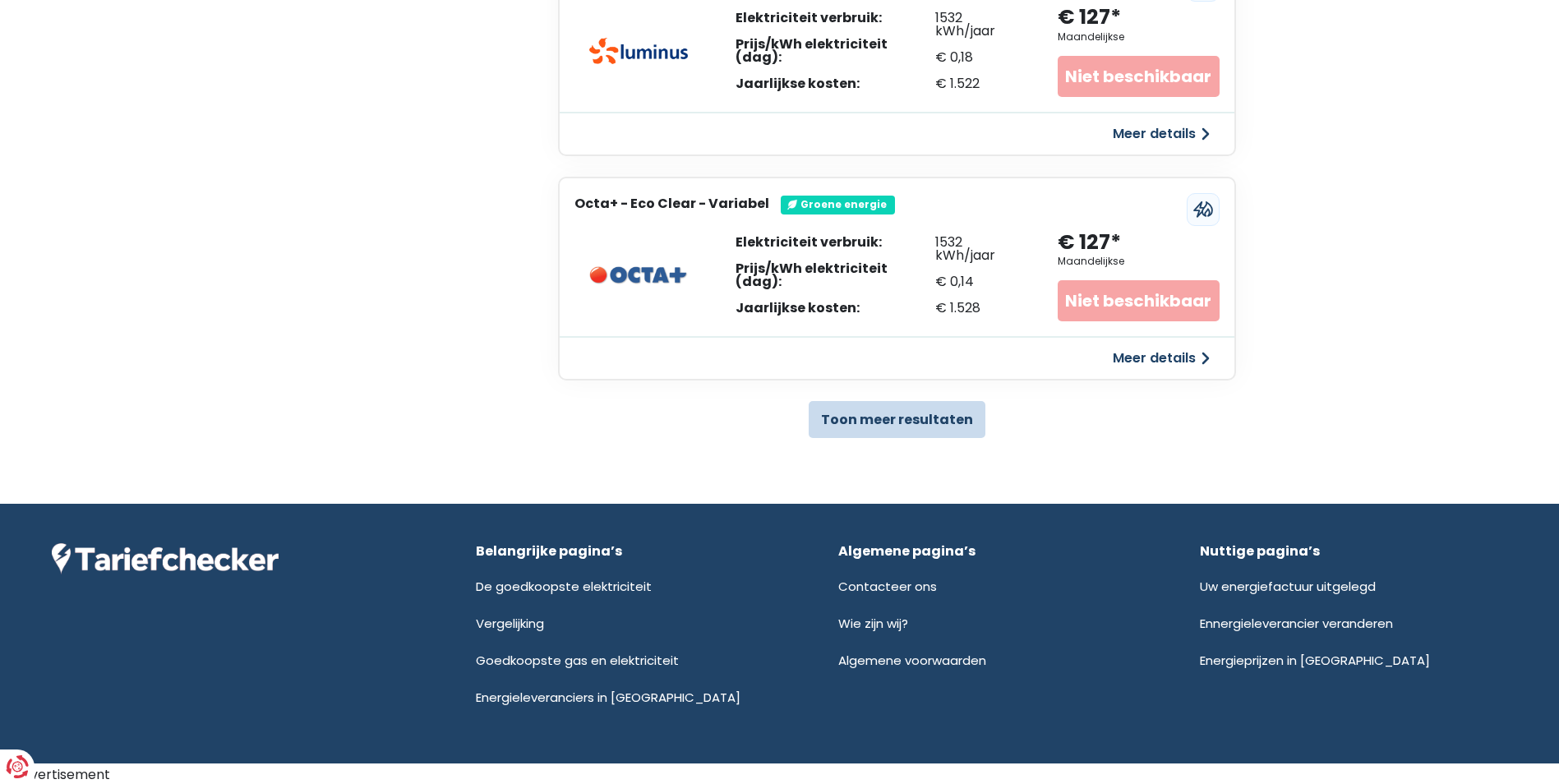
click at [864, 420] on button "Toon meer resultaten" at bounding box center [897, 419] width 177 height 37
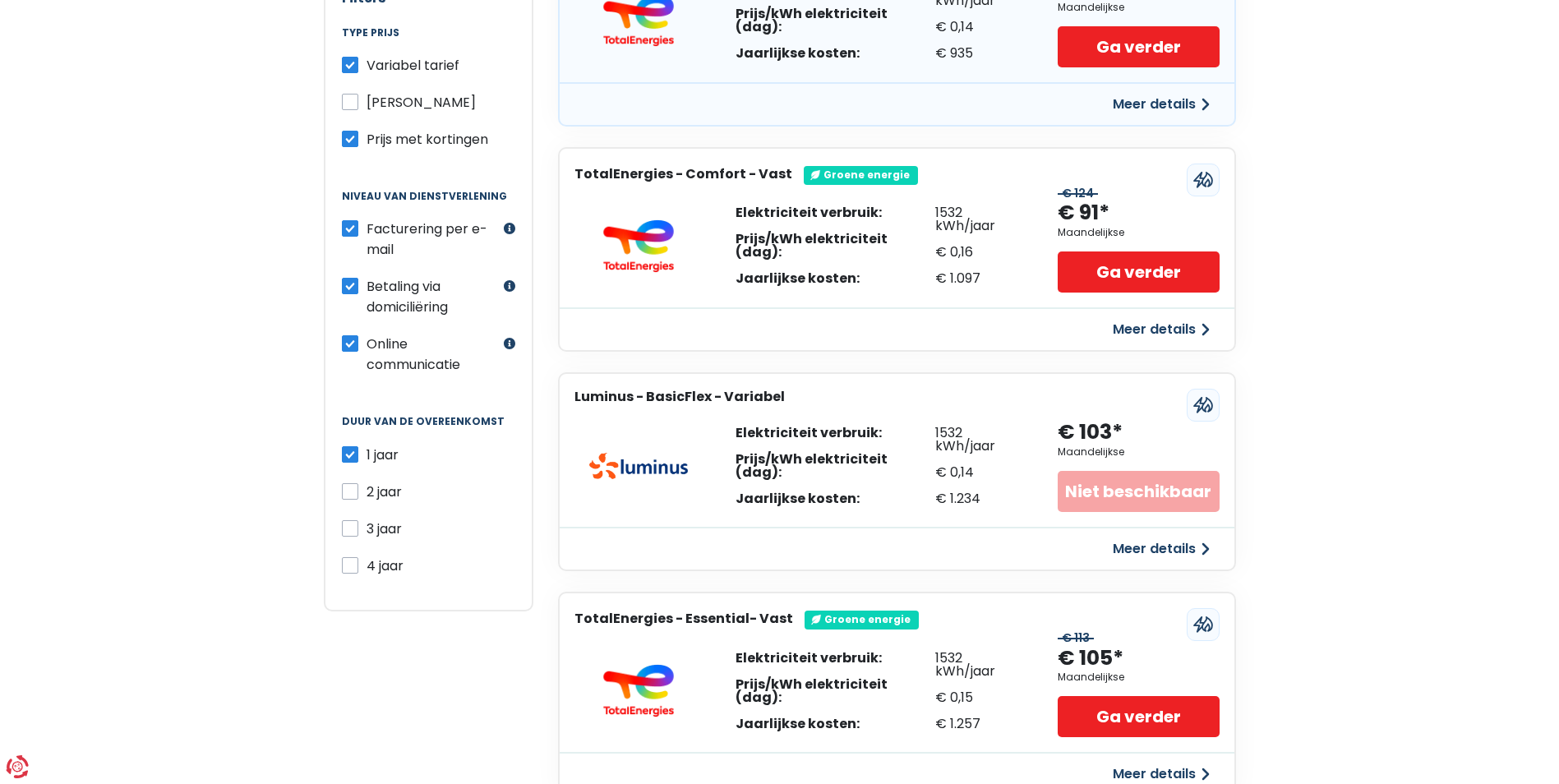
scroll to position [340, 0]
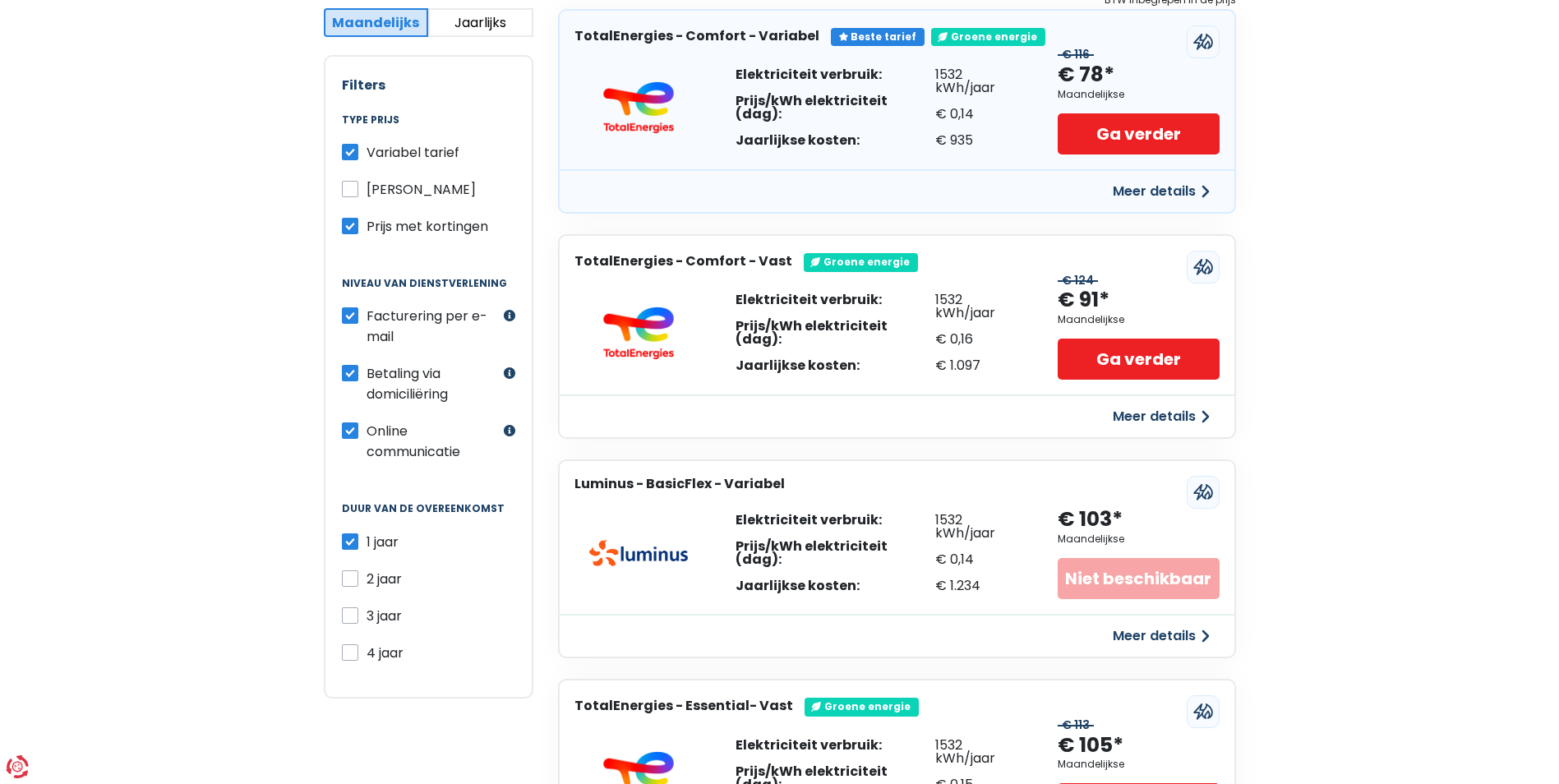
click at [366, 229] on label "Prijs met kortingen" at bounding box center [427, 227] width 122 height 21
click at [351, 229] on input "Prijs met kortingen" at bounding box center [349, 224] width 16 height 16
checkbox input "false"
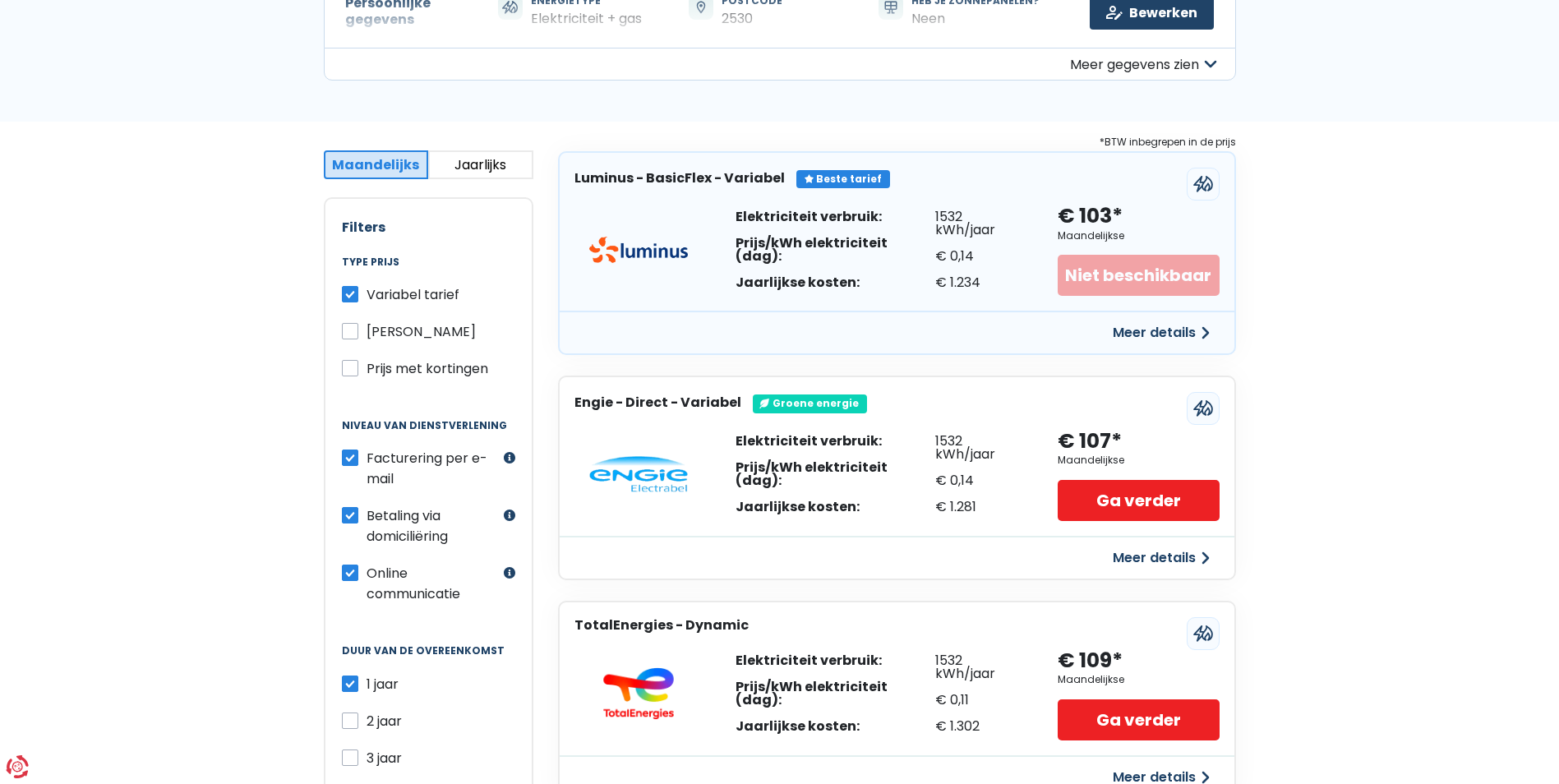
scroll to position [247, 0]
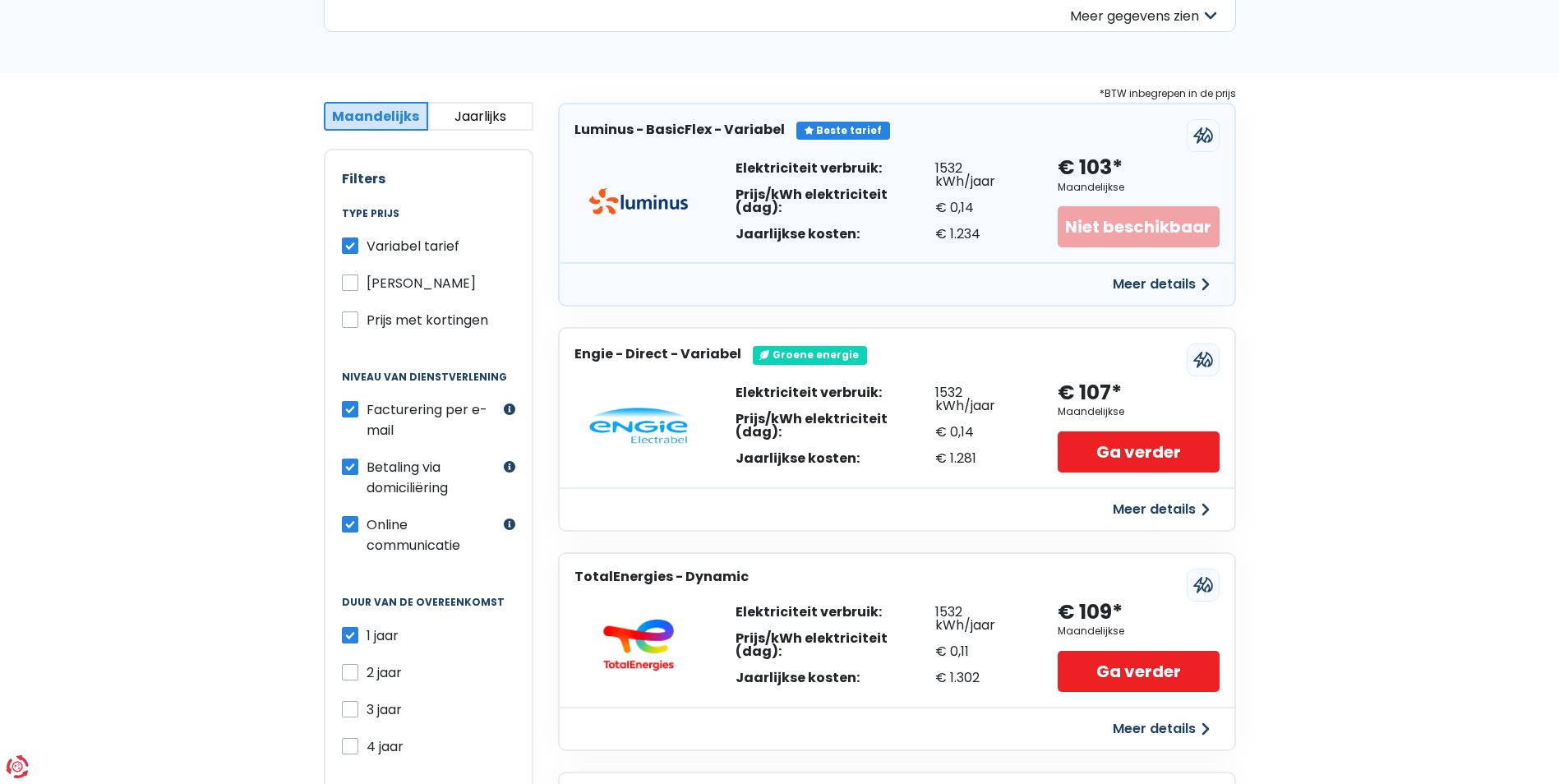
click at [512, 113] on button "Jaarlijks" at bounding box center [480, 116] width 105 height 28
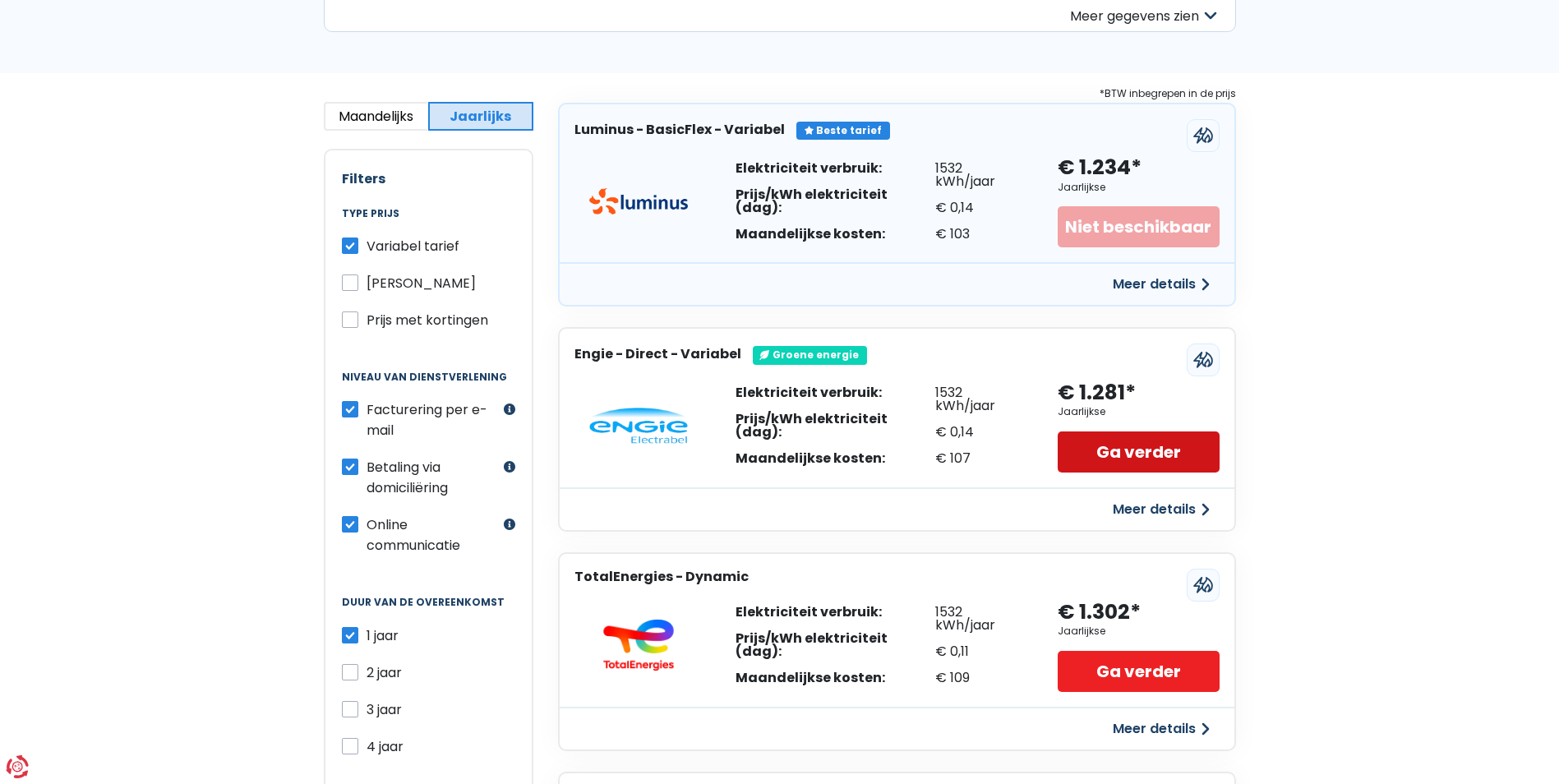
click at [1099, 452] on link "Ga verder" at bounding box center [1138, 451] width 161 height 41
